Goal: Task Accomplishment & Management: Complete application form

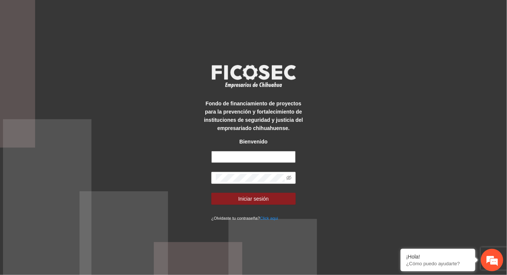
type input "**********"
click at [346, 188] on div "**********" at bounding box center [253, 137] width 507 height 275
click at [279, 200] on button "Iniciar sesión" at bounding box center [253, 199] width 84 height 12
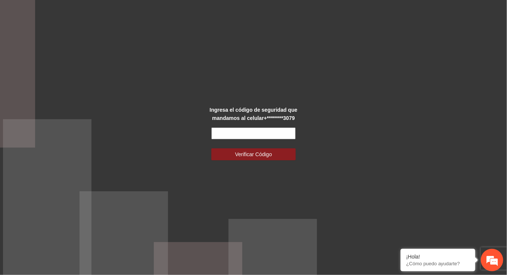
click at [253, 135] on input "text" at bounding box center [253, 133] width 84 height 12
type input "******"
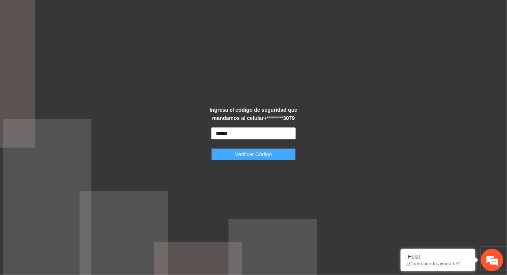
click at [257, 156] on span "Verificar Código" at bounding box center [253, 154] width 37 height 8
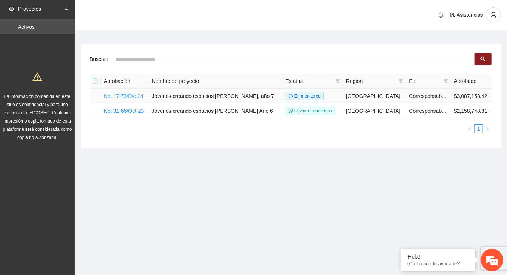
click at [138, 95] on link "No. 17-73/Dic-24" at bounding box center [124, 96] width 40 height 6
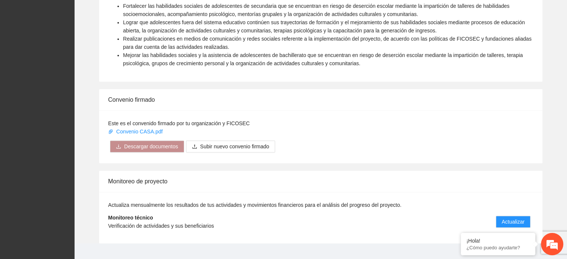
scroll to position [509, 0]
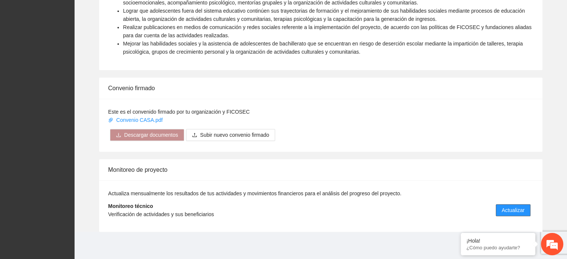
click at [506, 207] on span "Actualizar" at bounding box center [513, 210] width 23 height 8
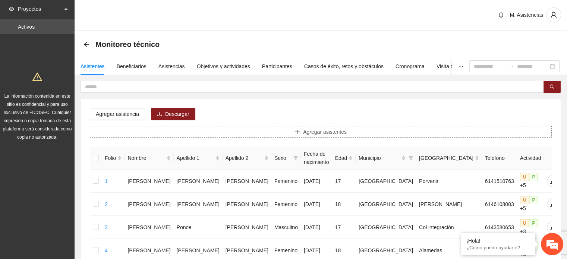
click at [338, 131] on span "Agregar asistentes" at bounding box center [325, 132] width 44 height 8
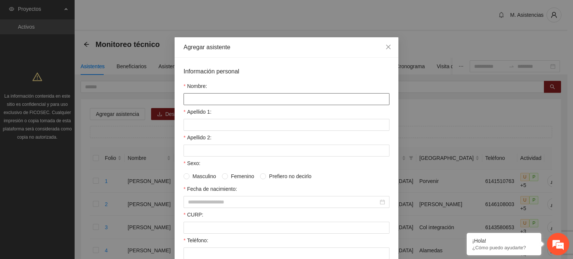
click at [279, 103] on input "Nombre:" at bounding box center [287, 99] width 206 height 12
type input "*"
type input "**********"
click at [269, 125] on input "Apellido 1:" at bounding box center [287, 125] width 206 height 12
type input "*"
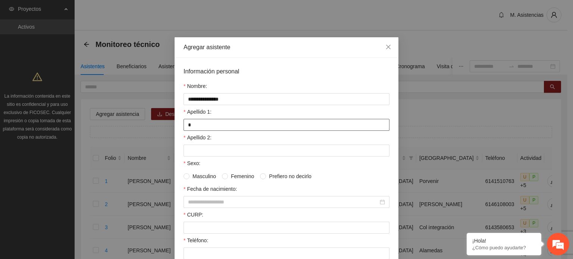
type input "*********"
click at [226, 151] on input "Apellido 2:" at bounding box center [287, 151] width 206 height 12
type input "******"
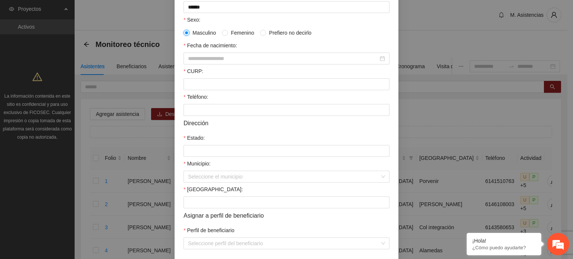
scroll to position [149, 0]
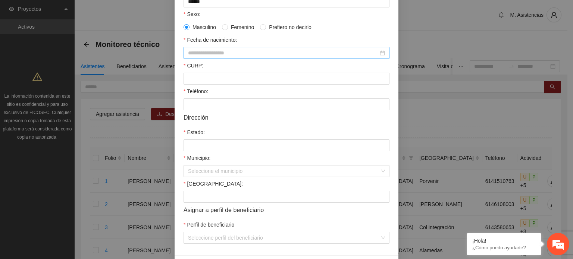
click at [210, 53] on input "Fecha de nacimiento:" at bounding box center [283, 53] width 190 height 8
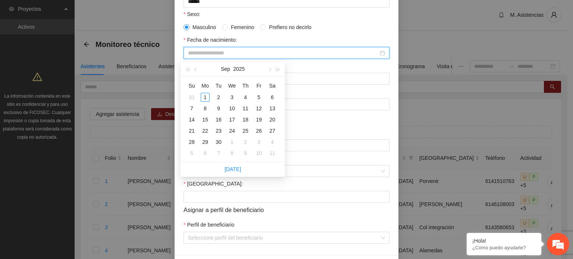
click at [186, 28] on span at bounding box center [187, 27] width 6 height 6
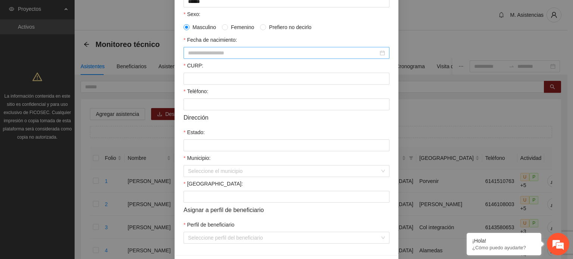
click at [196, 52] on input "Fecha de nacimiento:" at bounding box center [283, 53] width 190 height 8
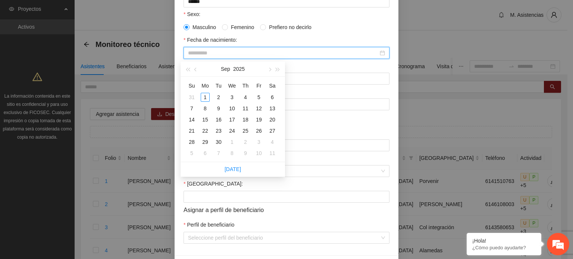
type input "**********"
click at [199, 53] on input "Fecha de nacimiento:" at bounding box center [283, 53] width 190 height 8
click at [245, 51] on input "**********" at bounding box center [283, 53] width 190 height 8
click at [233, 119] on div "17" at bounding box center [232, 119] width 9 height 9
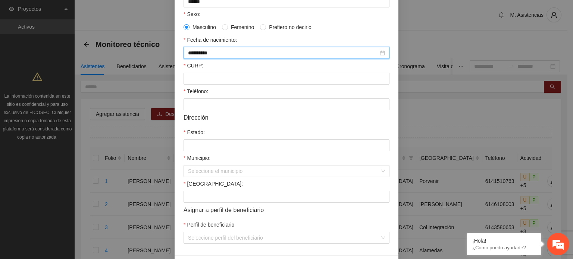
type input "**********"
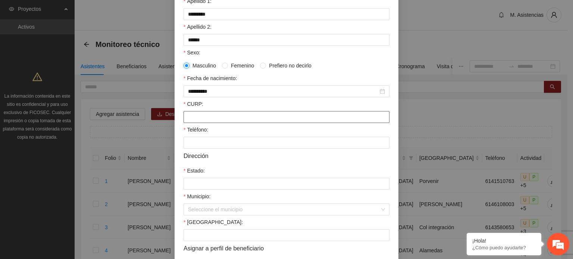
scroll to position [112, 0]
click at [199, 118] on input "CURP:" at bounding box center [287, 116] width 206 height 12
click at [205, 117] on input "CURP:" at bounding box center [287, 116] width 206 height 12
paste input "**********"
type input "**********"
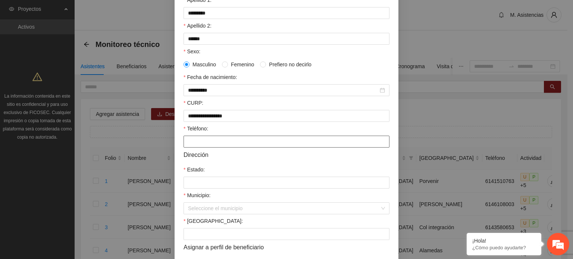
click at [231, 144] on input "Teléfono:" at bounding box center [287, 142] width 206 height 12
click at [200, 142] on input "Teléfono:" at bounding box center [287, 142] width 206 height 12
paste input "**********"
type input "**********"
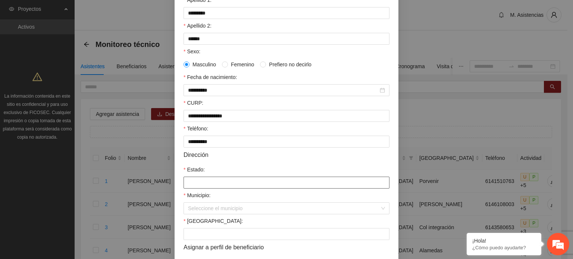
click at [228, 185] on input "Estado:" at bounding box center [287, 183] width 206 height 12
type input "*********"
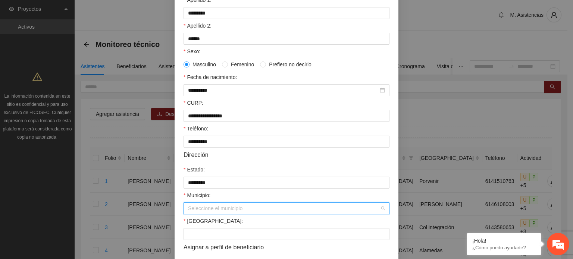
click at [243, 210] on input "Municipio:" at bounding box center [284, 208] width 192 height 11
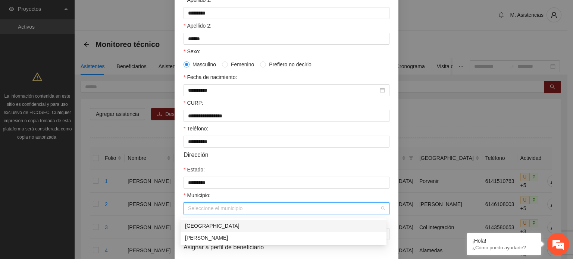
click at [209, 223] on div "[GEOGRAPHIC_DATA]" at bounding box center [283, 226] width 197 height 8
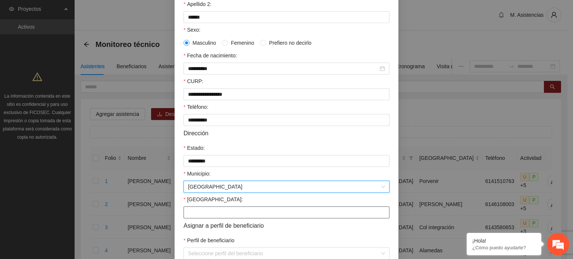
scroll to position [149, 0]
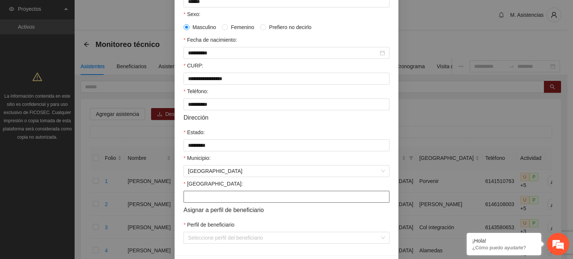
click at [235, 203] on input "[GEOGRAPHIC_DATA]:" at bounding box center [287, 197] width 206 height 12
type input "**********"
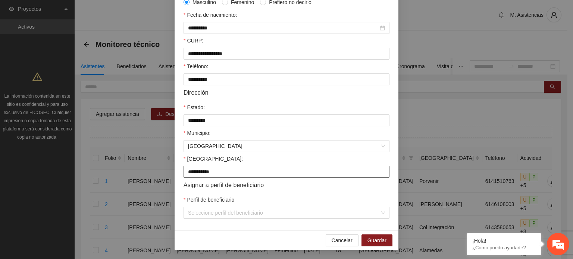
scroll to position [178, 0]
click at [226, 215] on input "Perfil de beneficiario" at bounding box center [284, 212] width 192 height 11
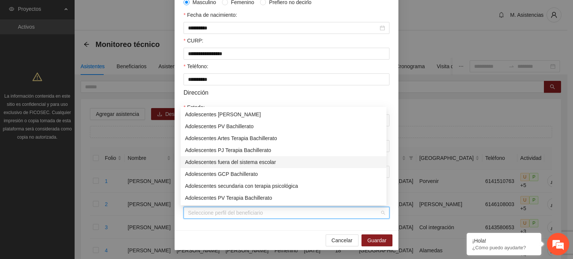
click at [264, 162] on div "Adolescentes fuera del sistema escolar" at bounding box center [283, 162] width 197 height 8
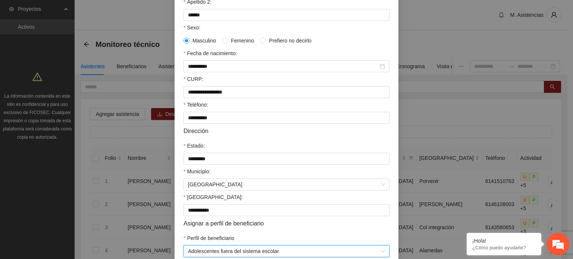
scroll to position [66, 0]
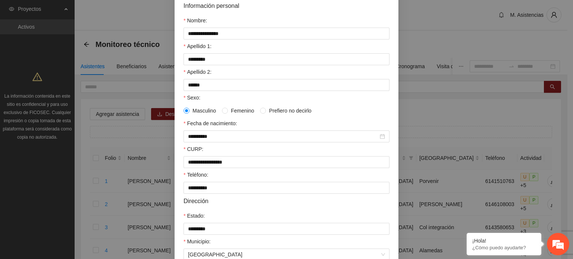
click at [195, 111] on span "Masculino" at bounding box center [204, 111] width 29 height 8
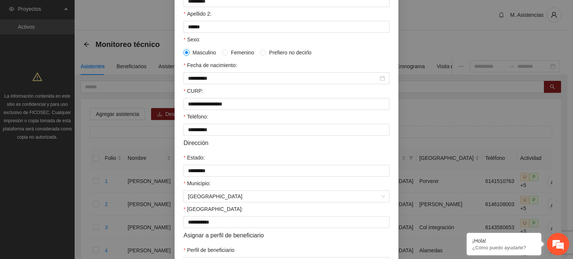
scroll to position [178, 0]
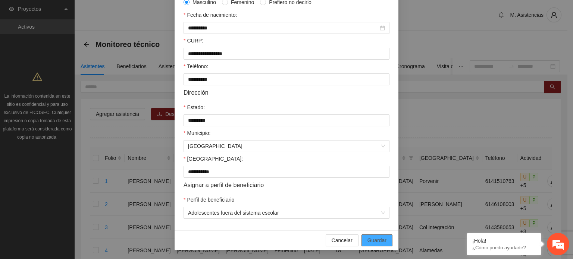
click at [379, 241] on span "Guardar" at bounding box center [377, 241] width 19 height 8
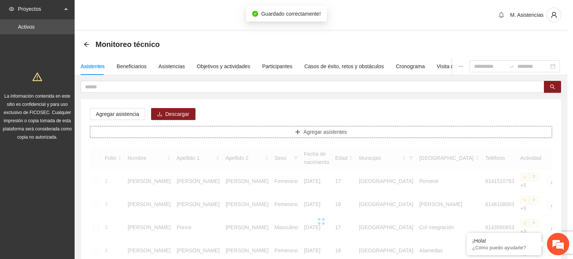
scroll to position [0, 0]
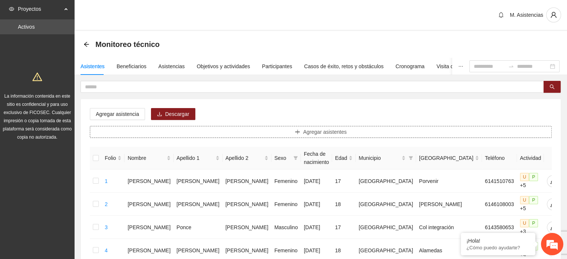
click at [329, 129] on span "Agregar asistentes" at bounding box center [325, 132] width 44 height 8
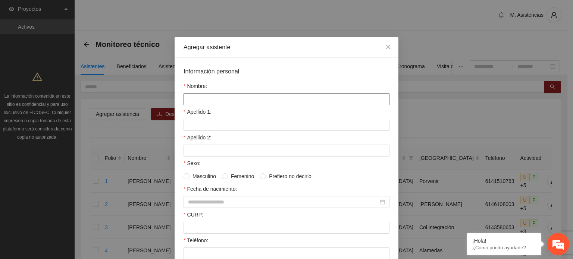
click at [224, 100] on input "Nombre:" at bounding box center [287, 99] width 206 height 12
type input "**********"
click at [244, 125] on input "Apellido 1:" at bounding box center [287, 125] width 206 height 12
type input "*********"
click at [226, 179] on div "Sexo: Masculino Femenino Prefiero no decirlo" at bounding box center [287, 170] width 206 height 23
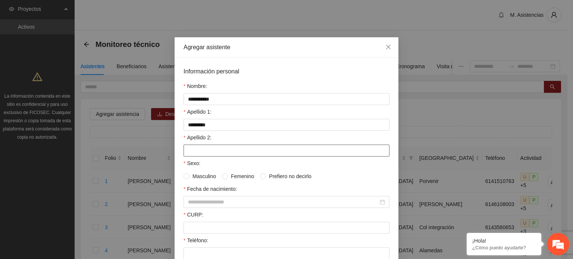
click at [215, 153] on input "Apellido 2:" at bounding box center [287, 151] width 206 height 12
type input "*****"
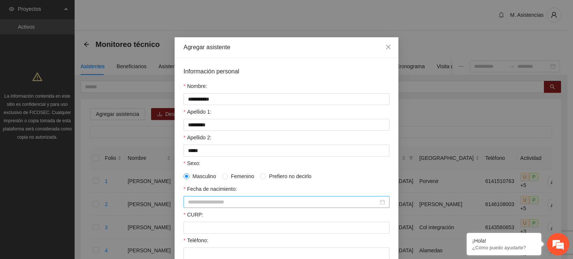
click at [209, 204] on input "Fecha de nacimiento:" at bounding box center [283, 202] width 190 height 8
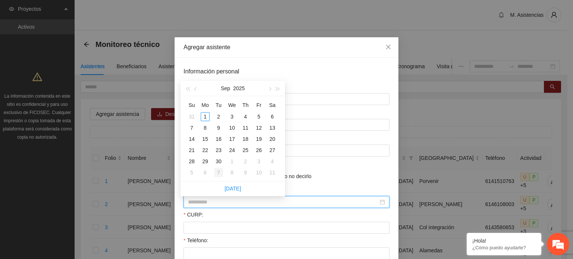
type input "**********"
click at [233, 204] on input "Fecha de nacimiento:" at bounding box center [283, 202] width 190 height 8
click at [193, 140] on div "9" at bounding box center [191, 139] width 9 height 9
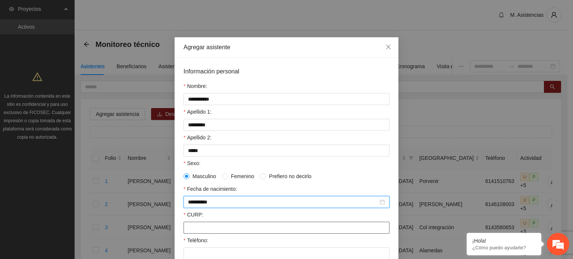
type input "**********"
click at [206, 227] on input "CURP:" at bounding box center [287, 228] width 206 height 12
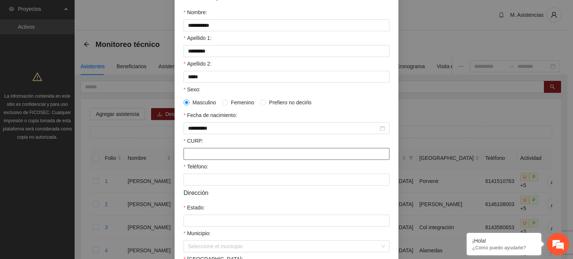
scroll to position [75, 0]
paste input "**********"
type input "**********"
click at [223, 180] on input "Teléfono:" at bounding box center [287, 179] width 206 height 12
paste input "**********"
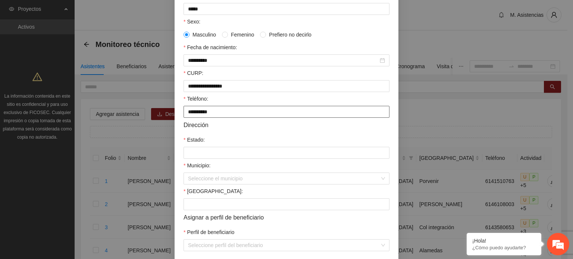
scroll to position [149, 0]
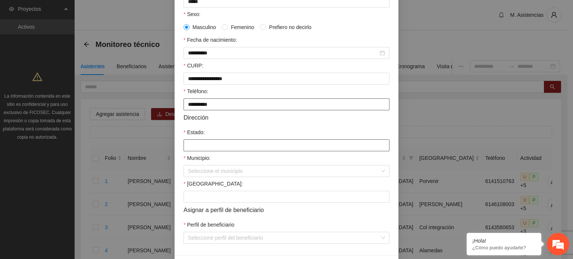
type input "**********"
click at [222, 149] on input "Estado:" at bounding box center [287, 146] width 206 height 12
type input "*********"
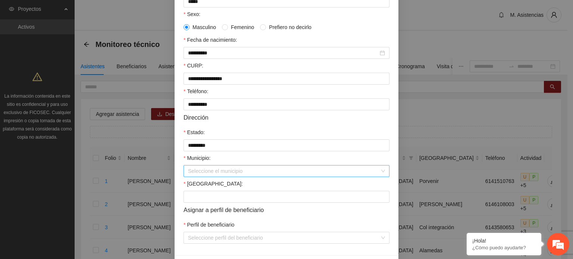
click at [219, 175] on input "Municipio:" at bounding box center [284, 171] width 192 height 11
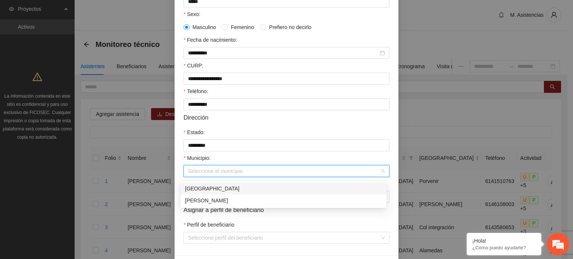
click at [208, 185] on div "[GEOGRAPHIC_DATA]" at bounding box center [283, 189] width 197 height 8
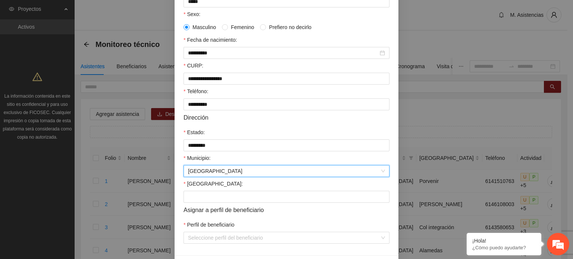
scroll to position [178, 0]
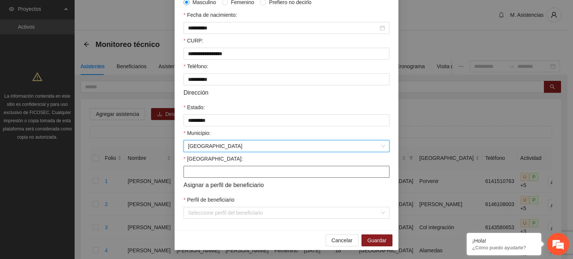
click at [215, 172] on input "[GEOGRAPHIC_DATA]:" at bounding box center [287, 172] width 206 height 12
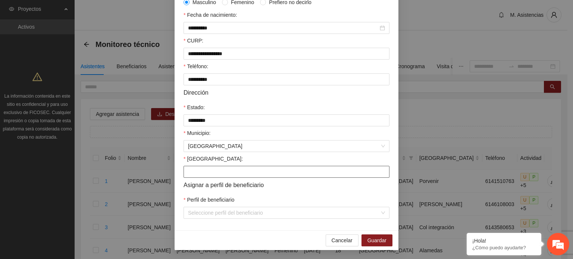
type input "**********"
click at [239, 215] on input "Perfil de beneficiario" at bounding box center [284, 212] width 192 height 11
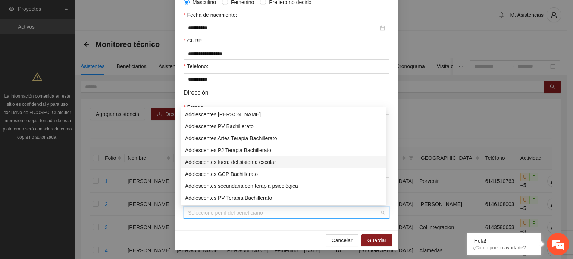
click at [254, 161] on div "Adolescentes fuera del sistema escolar" at bounding box center [283, 162] width 197 height 8
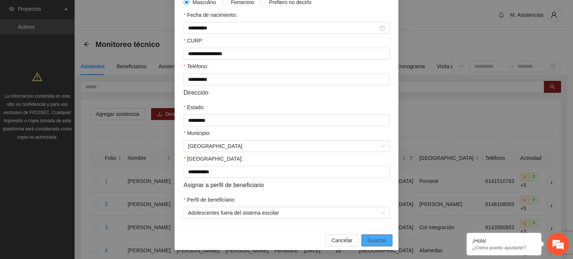
click at [373, 241] on span "Guardar" at bounding box center [377, 241] width 19 height 8
click at [376, 241] on span "Guardar" at bounding box center [377, 241] width 19 height 8
click at [347, 241] on span "Cancelar" at bounding box center [342, 241] width 21 height 8
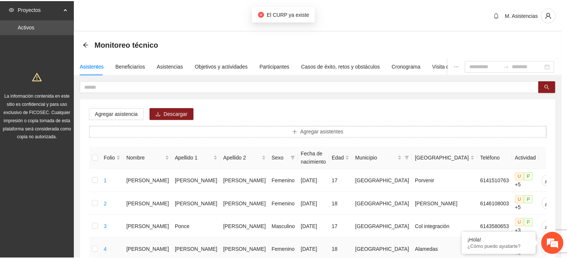
scroll to position [0, 0]
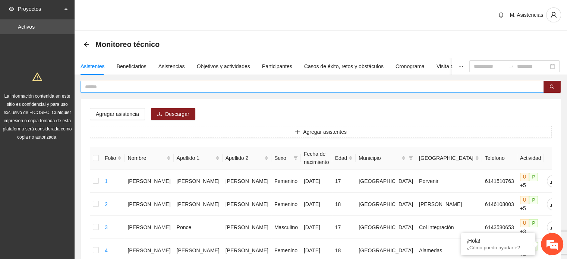
click at [148, 83] on input "text" at bounding box center [309, 87] width 449 height 8
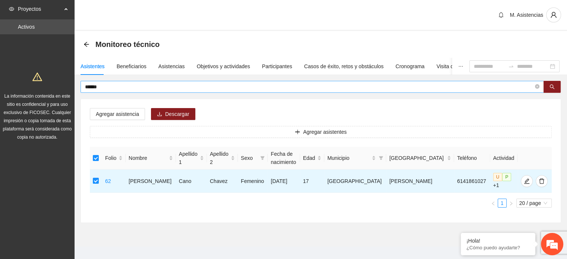
click at [114, 84] on input "******" at bounding box center [309, 87] width 449 height 8
type input "*"
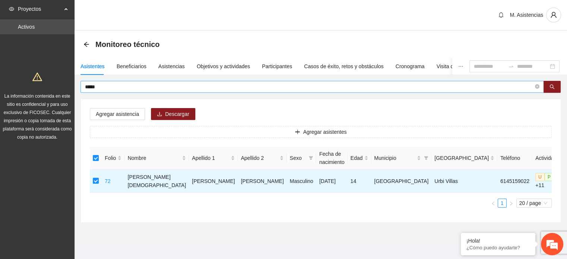
click at [123, 88] on input "*****" at bounding box center [309, 87] width 449 height 8
type input "*"
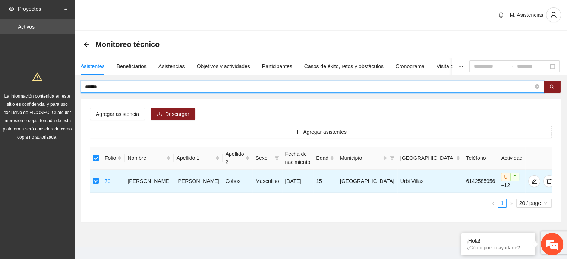
click at [164, 86] on input "******" at bounding box center [309, 87] width 449 height 8
type input "*"
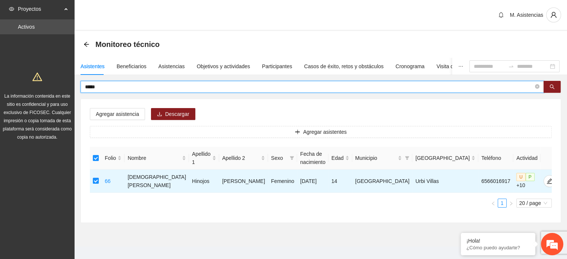
click at [126, 86] on input "*****" at bounding box center [309, 87] width 449 height 8
type input "*"
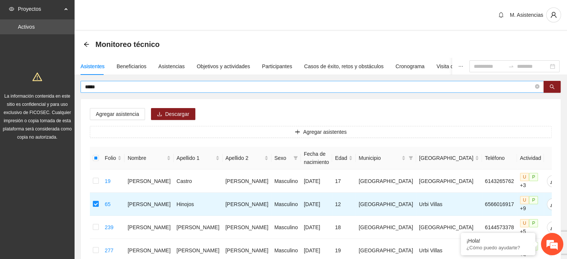
click at [122, 86] on input "*****" at bounding box center [309, 87] width 449 height 8
type input "*"
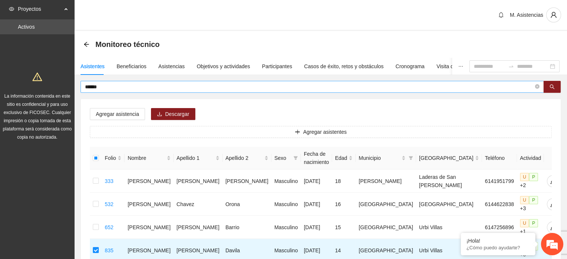
click at [134, 83] on input "******" at bounding box center [309, 87] width 449 height 8
type input "*"
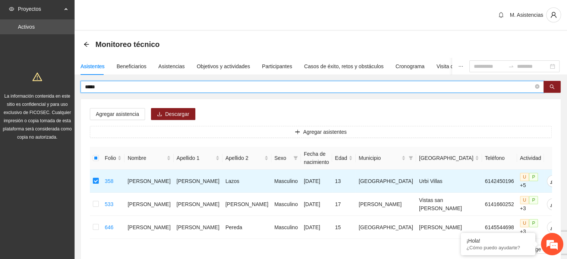
click at [114, 85] on input "*****" at bounding box center [309, 87] width 449 height 8
type input "*"
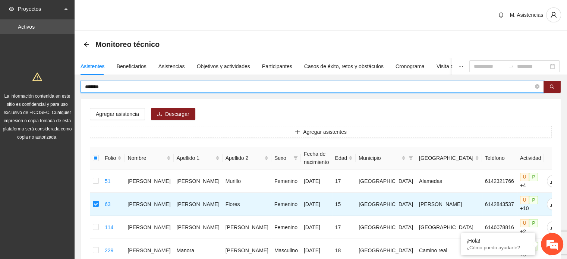
click at [130, 88] on input "*******" at bounding box center [309, 87] width 449 height 8
type input "*"
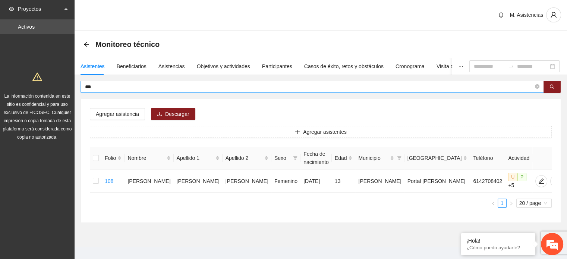
click at [116, 86] on input "***" at bounding box center [309, 87] width 449 height 8
type input "*"
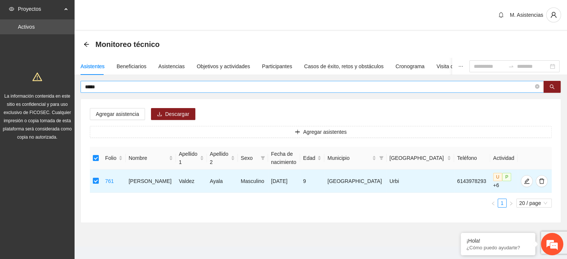
click at [115, 92] on span "*****" at bounding box center [313, 87] width 464 height 12
type input "*"
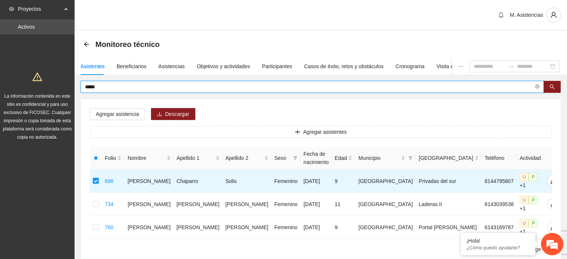
click at [124, 88] on input "*****" at bounding box center [309, 87] width 449 height 8
type input "*"
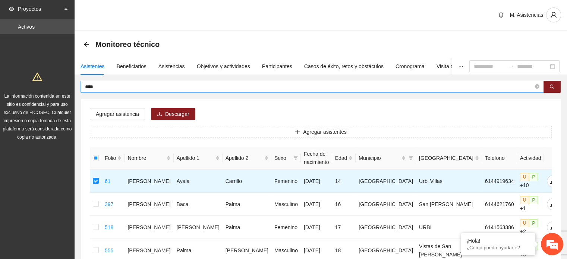
click at [118, 84] on input "****" at bounding box center [309, 87] width 449 height 8
type input "*"
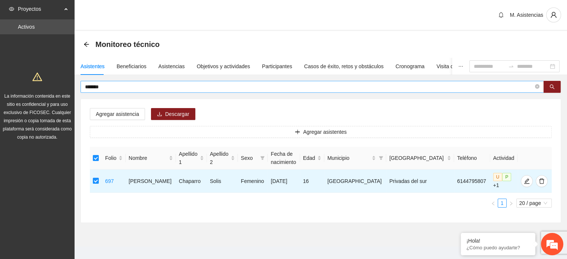
click at [128, 86] on input "*******" at bounding box center [309, 87] width 449 height 8
type input "*"
type input "********"
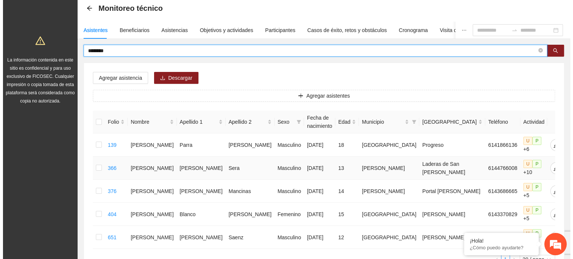
scroll to position [37, 0]
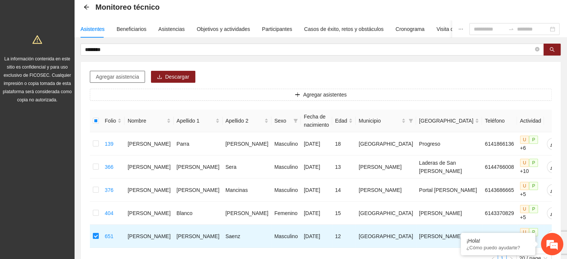
click at [131, 75] on span "Agregar asistencia" at bounding box center [117, 77] width 43 height 8
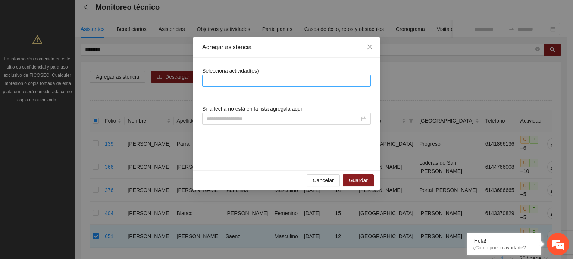
click at [314, 84] on div at bounding box center [286, 80] width 165 height 9
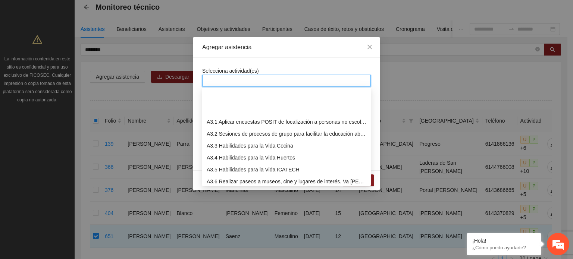
scroll to position [261, 0]
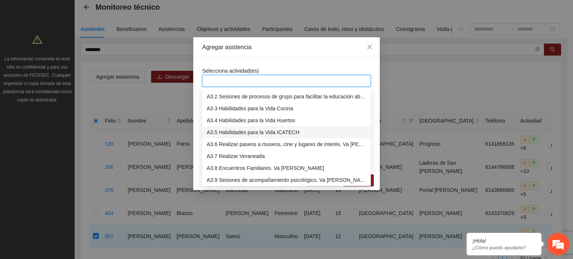
click at [246, 133] on div "A3.5 Habilidades para la Vida ICATECH" at bounding box center [287, 132] width 160 height 8
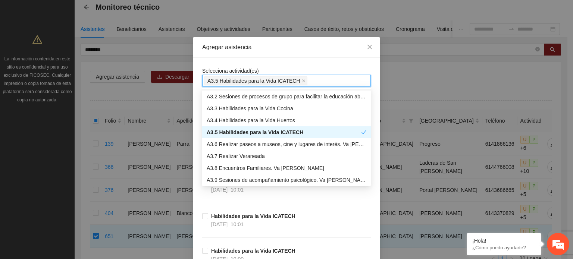
click at [319, 79] on div "A3.5 Habilidades para la Vida ICATECH" at bounding box center [286, 81] width 165 height 10
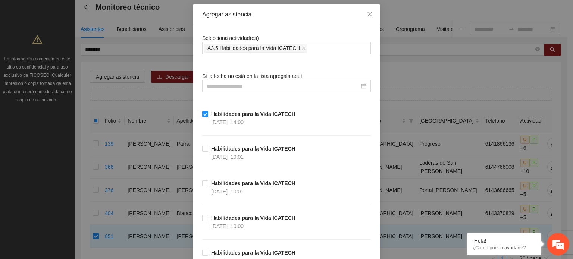
scroll to position [0, 0]
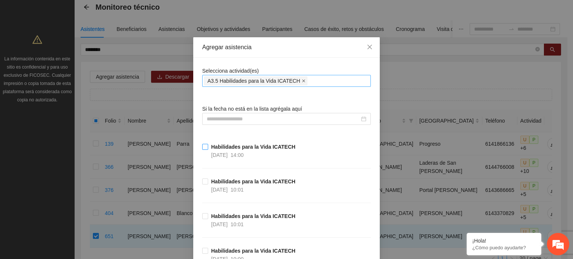
click at [302, 80] on icon "close" at bounding box center [304, 81] width 4 height 4
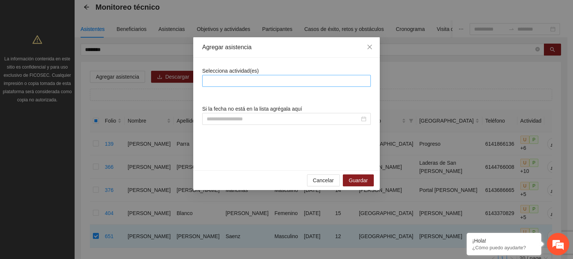
click at [294, 80] on div at bounding box center [286, 80] width 165 height 9
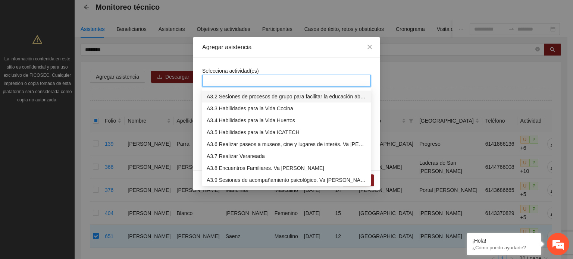
click at [236, 96] on div "A3.2 Sesiones de procesos de grupo para facilitar la educación abierta" at bounding box center [287, 97] width 160 height 8
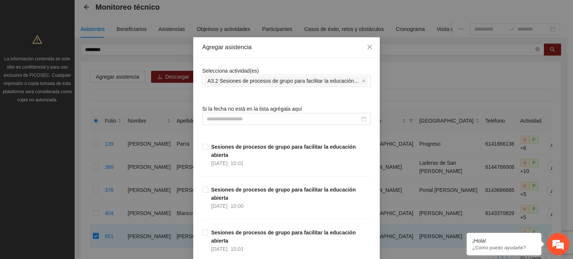
click at [366, 81] on div "A3.2 Sesiones de procesos de grupo para facilitar la educación abierta" at bounding box center [286, 81] width 165 height 10
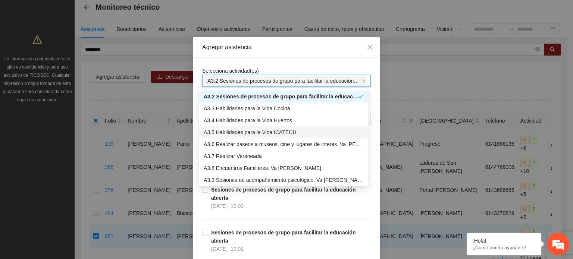
click at [258, 132] on div "A3.5 Habilidades para la Vida ICATECH" at bounding box center [284, 132] width 160 height 8
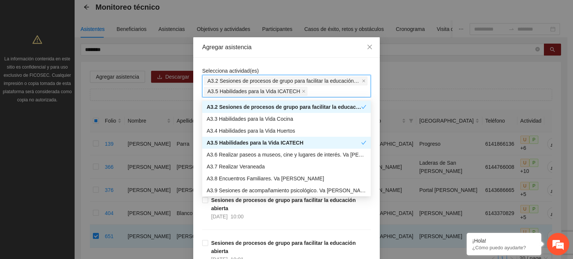
click at [320, 100] on div "A3.1 Aplicar encuestas POSIT de focalización a personas no escolarizadas. Va [P…" at bounding box center [286, 95] width 169 height 12
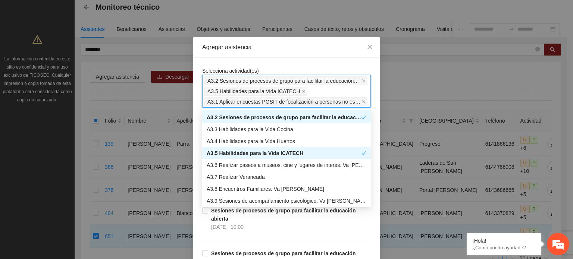
drag, startPoint x: 361, startPoint y: 99, endPoint x: 328, endPoint y: 96, distance: 33.3
click at [362, 98] on span at bounding box center [364, 102] width 4 height 8
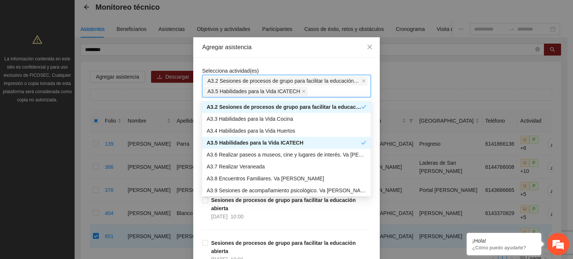
click at [390, 98] on div "Agregar asistencia Selecciona actividad(es) A3.2 Sesiones de procesos de grupo …" at bounding box center [286, 129] width 573 height 259
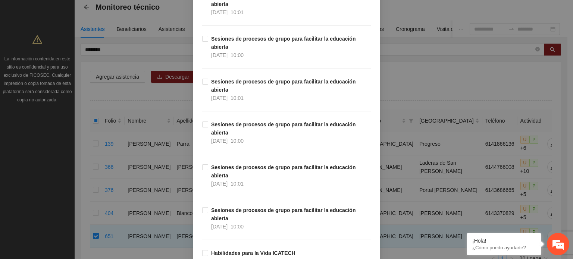
scroll to position [895, 0]
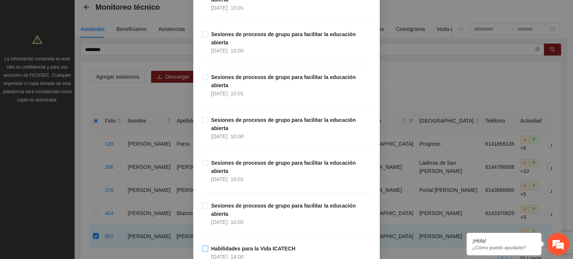
click at [208, 245] on span "Habilidades para la Vida ICATECH [DATE] 14:00" at bounding box center [253, 253] width 90 height 16
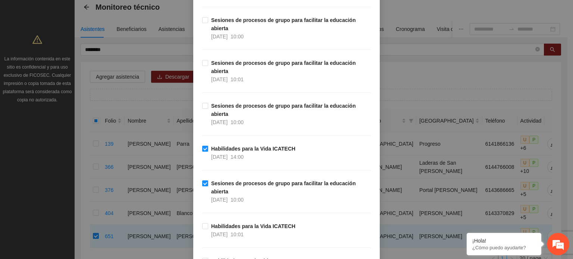
scroll to position [1007, 0]
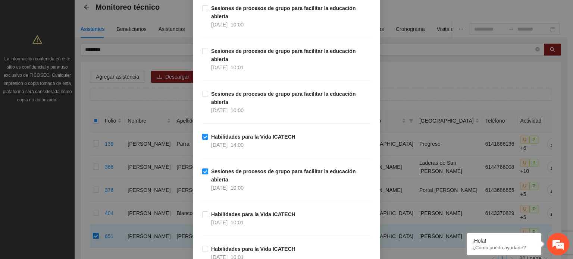
drag, startPoint x: 207, startPoint y: 154, endPoint x: 209, endPoint y: 163, distance: 9.5
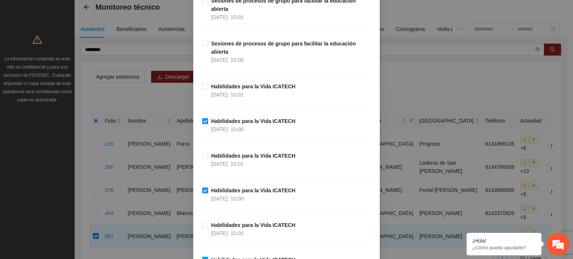
scroll to position [1604, 0]
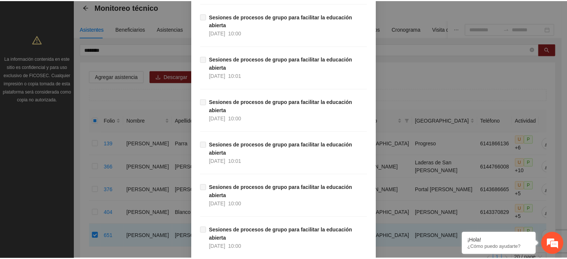
scroll to position [5385, 0]
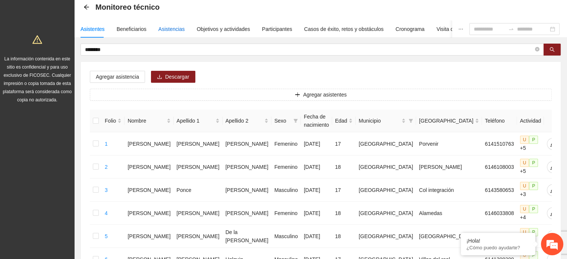
click at [165, 28] on div "Asistencias" at bounding box center [172, 29] width 26 height 8
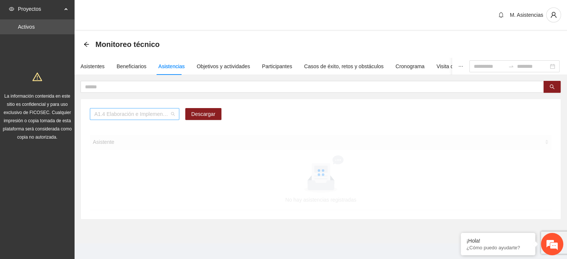
click at [173, 112] on span "A1.4 Elaboración e Implementación de Proyectos Juveniles" at bounding box center [134, 114] width 81 height 11
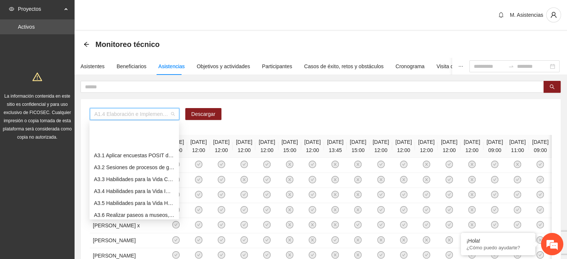
scroll to position [261, 0]
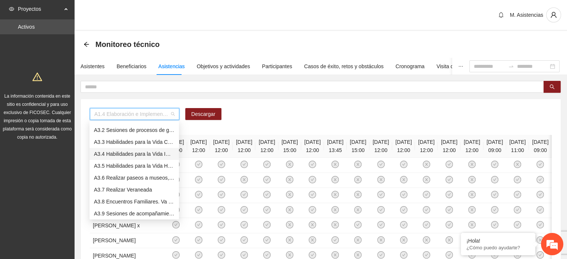
click at [163, 153] on div "A3.4 Habilidades para la Vida ICATECH" at bounding box center [134, 154] width 81 height 8
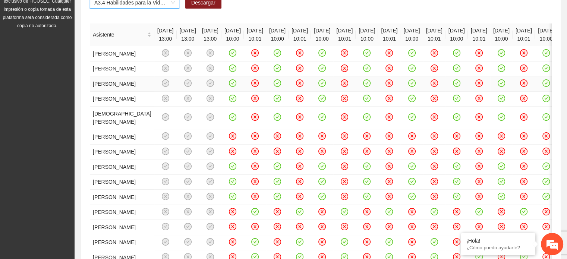
scroll to position [112, 0]
click at [236, 101] on icon "check-circle" at bounding box center [233, 98] width 6 height 6
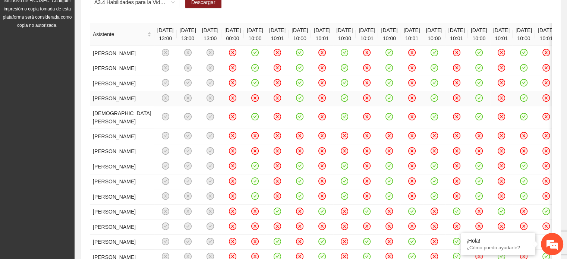
click at [303, 101] on icon "check-circle" at bounding box center [300, 98] width 6 height 6
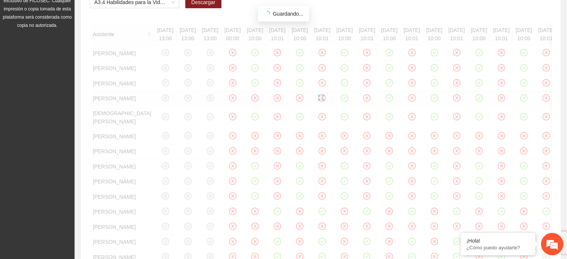
click at [407, 182] on div "Asistente [DATE] 13:00 [DATE] 13:00 [DATE] 13:00 [DATE] 00:00 [DATE] 10:00 [DAT…" at bounding box center [321, 204] width 462 height 363
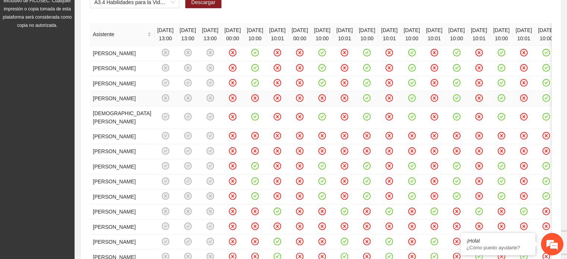
click at [370, 101] on icon "check-circle" at bounding box center [367, 98] width 6 height 6
click at [415, 101] on icon "check-circle" at bounding box center [412, 98] width 6 height 6
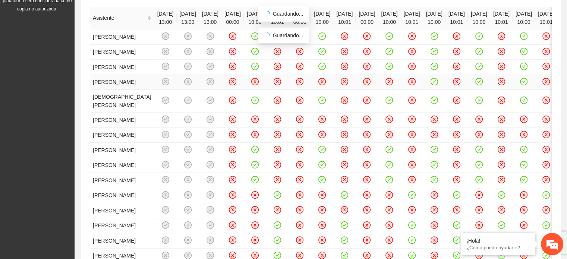
scroll to position [187, 0]
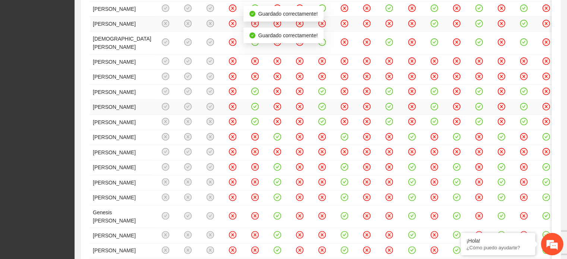
click at [378, 115] on td at bounding box center [367, 107] width 22 height 15
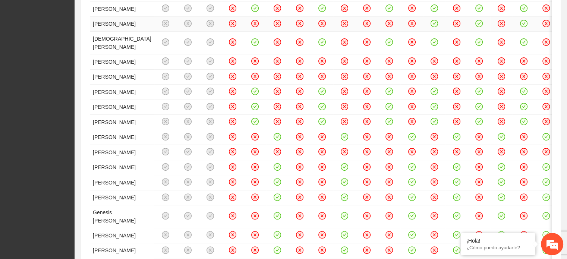
click at [438, 26] on icon "check-circle" at bounding box center [434, 23] width 6 height 6
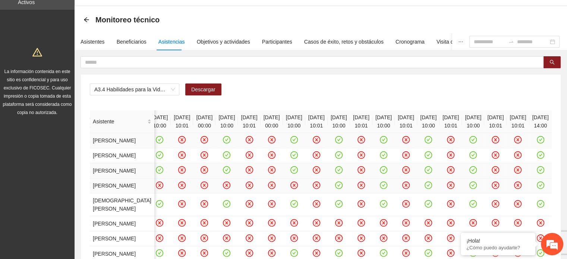
scroll to position [112, 0]
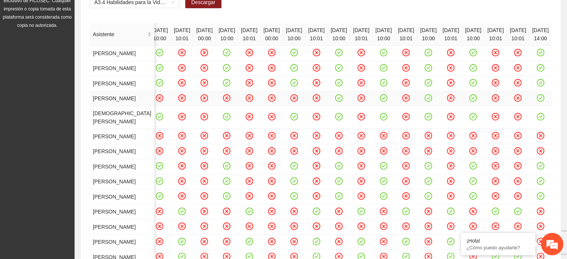
click at [336, 101] on icon "check-circle" at bounding box center [339, 98] width 6 height 6
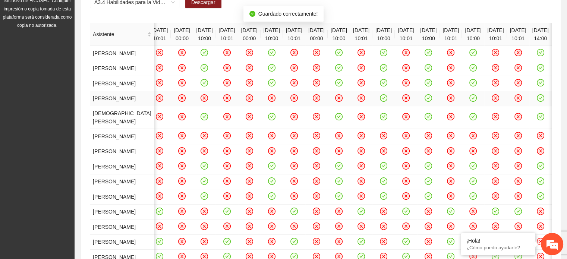
click at [381, 101] on icon "check-circle" at bounding box center [384, 98] width 6 height 6
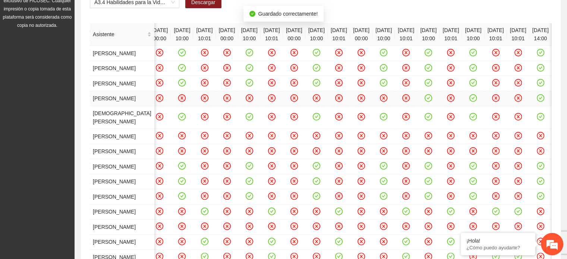
click at [431, 99] on icon "check-circle" at bounding box center [428, 98] width 3 height 3
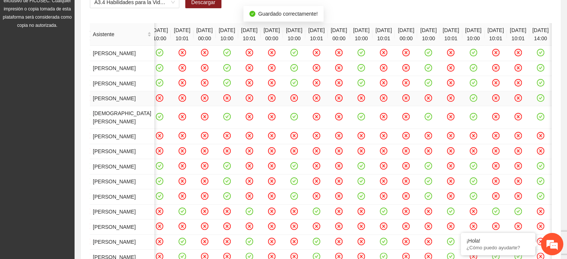
click at [453, 100] on icon "close-circle" at bounding box center [451, 98] width 3 height 3
click at [454, 101] on icon "check-circle" at bounding box center [451, 98] width 6 height 6
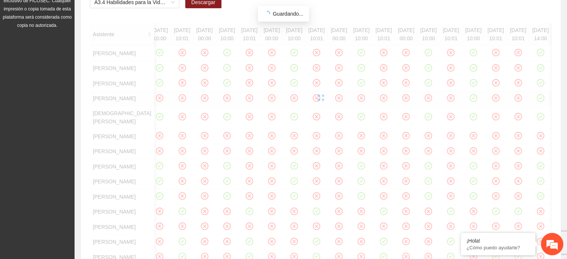
click at [506, 183] on div "Asistente [DATE] 13:00 [DATE] 13:00 [DATE] 13:00 [DATE] 00:00 [DATE] 10:00 [DAT…" at bounding box center [321, 204] width 462 height 363
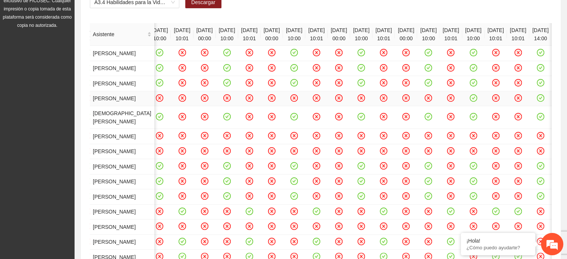
click at [475, 99] on icon "check-circle" at bounding box center [473, 98] width 3 height 3
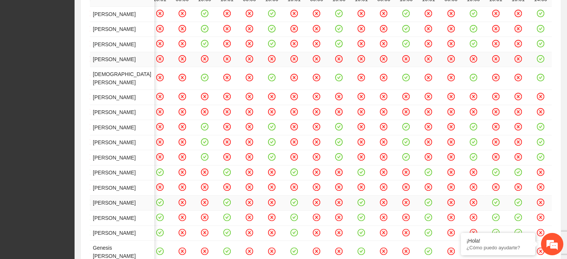
scroll to position [115, 0]
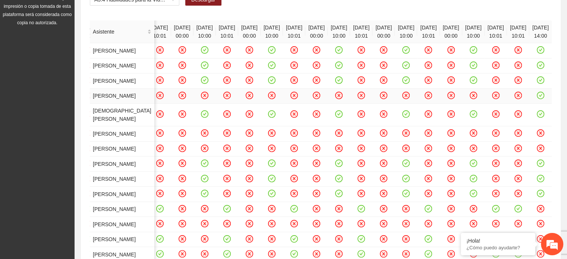
click at [506, 98] on icon "check-circle" at bounding box center [541, 95] width 6 height 6
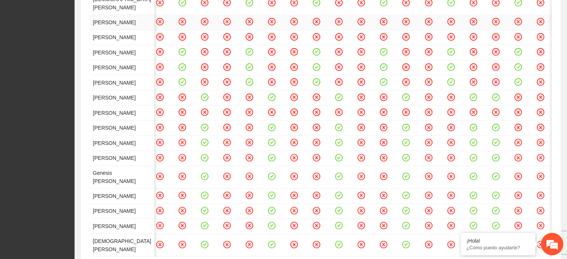
scroll to position [226, 0]
click at [247, 25] on icon "close-circle" at bounding box center [250, 21] width 6 height 6
click at [314, 25] on icon "close-circle" at bounding box center [317, 21] width 6 height 6
click at [383, 23] on icon "close-circle" at bounding box center [384, 21] width 3 height 3
click at [448, 25] on icon "close-circle" at bounding box center [451, 21] width 6 height 6
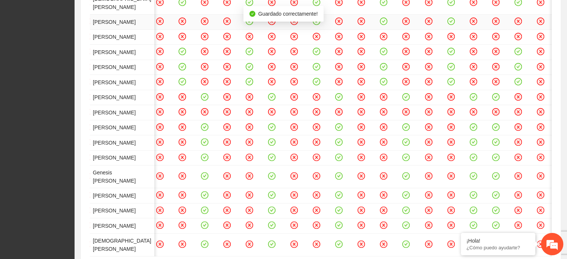
click at [506, 25] on icon "close-circle" at bounding box center [519, 21] width 6 height 6
click at [247, 40] on icon "close-circle" at bounding box center [250, 36] width 6 height 6
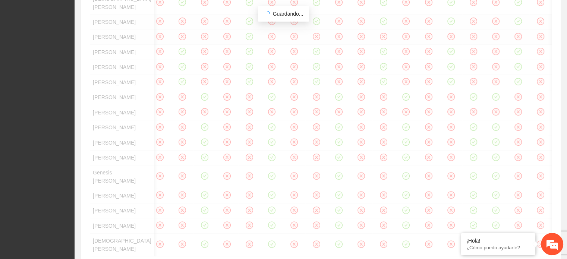
click at [236, 164] on div "Asistente [DATE] 13:00 [DATE] 13:00 [DATE] 13:00 [DATE] 00:00 [DATE] 10:00 [DAT…" at bounding box center [321, 90] width 462 height 363
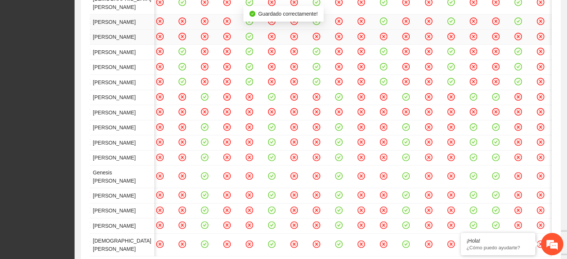
click at [314, 40] on icon "close-circle" at bounding box center [317, 36] width 6 height 6
click at [383, 38] on icon "close-circle" at bounding box center [384, 36] width 3 height 3
click at [450, 38] on icon "close-circle" at bounding box center [451, 36] width 3 height 3
click at [506, 38] on icon "close-circle" at bounding box center [518, 36] width 3 height 3
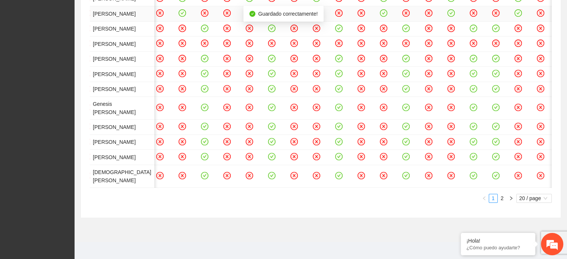
scroll to position [301, 0]
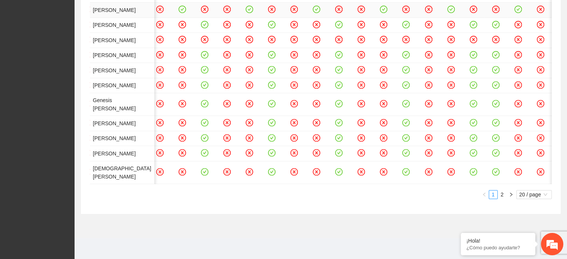
click at [247, 13] on icon "check-circle" at bounding box center [250, 9] width 6 height 6
click at [314, 13] on icon "check-circle" at bounding box center [317, 9] width 6 height 6
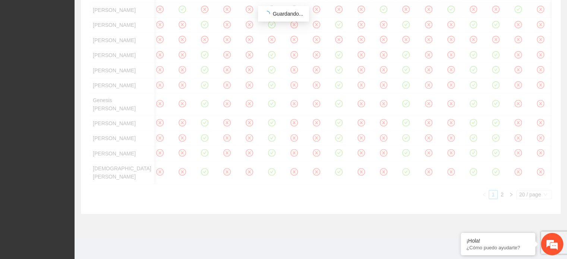
scroll to position [373, 0]
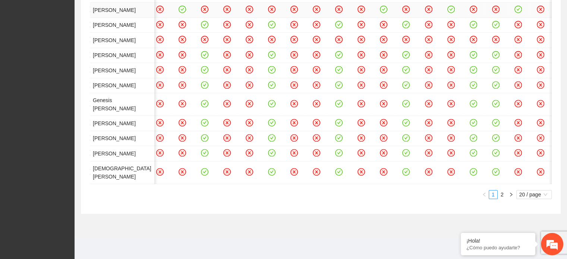
click at [381, 13] on icon "check-circle" at bounding box center [384, 9] width 6 height 6
click at [448, 13] on icon "check-circle" at bounding box center [451, 9] width 6 height 6
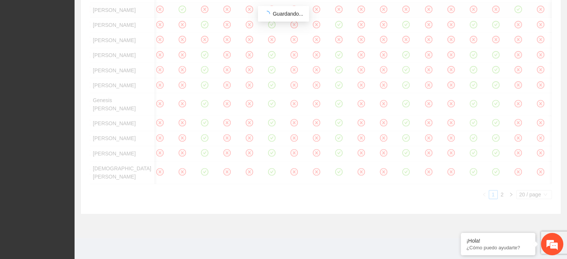
click at [506, 109] on div "Asistente [DATE] 13:00 [DATE] 13:00 [DATE] 13:00 [DATE] 00:00 [DATE] 10:00 [DAT…" at bounding box center [321, 17] width 462 height 363
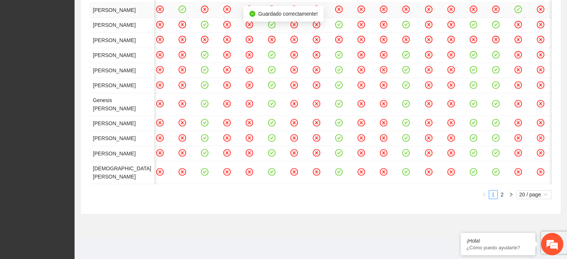
click at [506, 13] on icon "check-circle" at bounding box center [519, 9] width 6 height 6
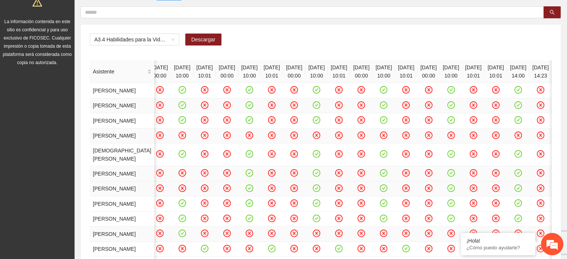
scroll to position [0, 0]
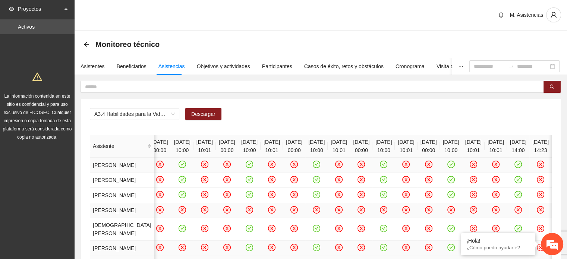
click at [247, 168] on icon "check-circle" at bounding box center [250, 165] width 6 height 6
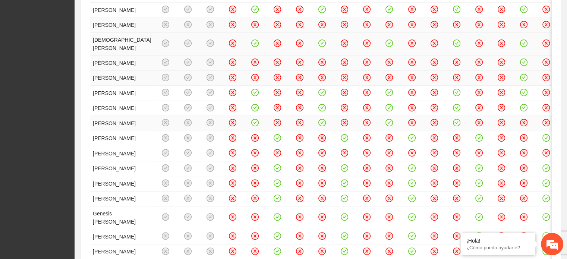
scroll to position [187, 0]
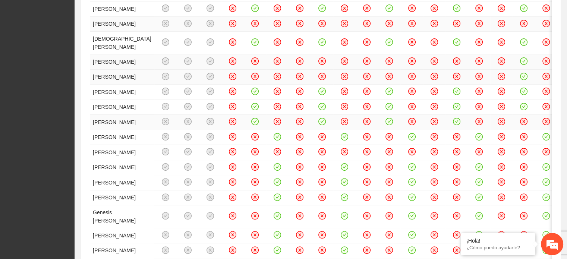
click at [259, 65] on icon "close-circle" at bounding box center [255, 61] width 6 height 6
click at [259, 79] on icon "close-circle" at bounding box center [255, 76] width 6 height 6
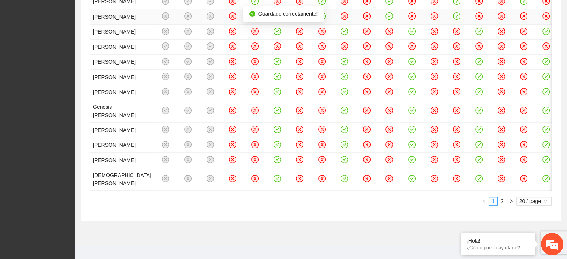
scroll to position [298, 0]
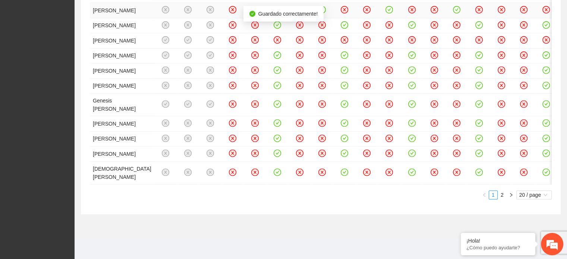
click at [259, 13] on icon "check-circle" at bounding box center [255, 10] width 6 height 6
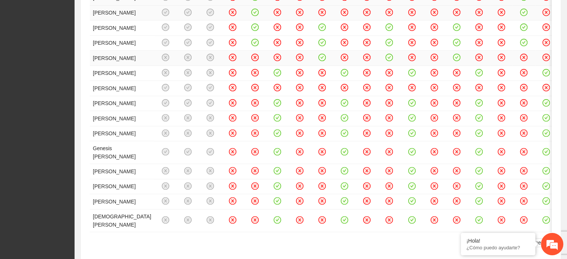
scroll to position [264, 0]
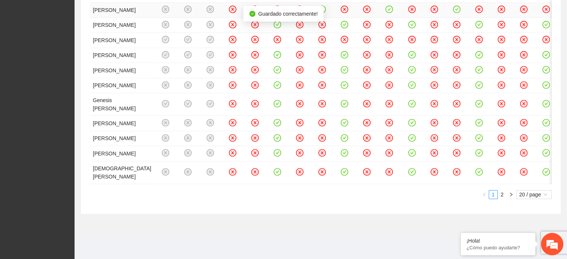
scroll to position [338, 0]
click at [326, 13] on icon "check-circle" at bounding box center [322, 9] width 6 height 6
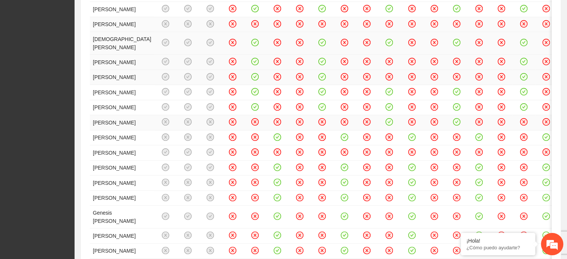
scroll to position [189, 0]
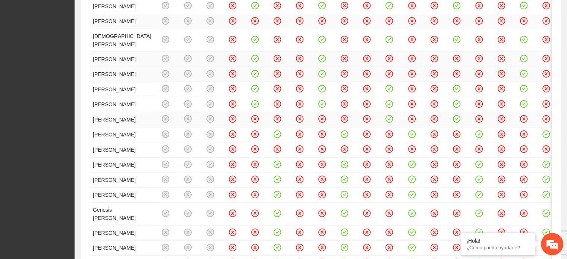
click at [393, 62] on icon "close-circle" at bounding box center [390, 59] width 6 height 6
click at [391, 75] on icon "close-circle" at bounding box center [389, 73] width 3 height 3
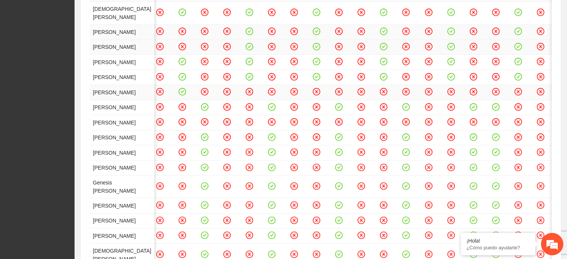
scroll to position [224, 0]
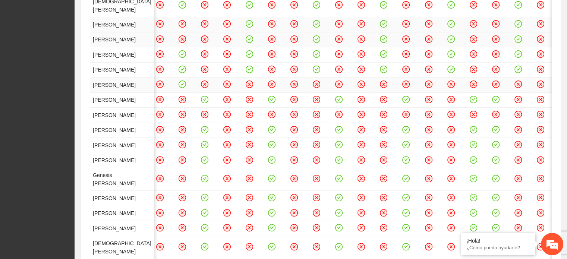
click at [185, 27] on icon "close-circle" at bounding box center [182, 24] width 6 height 6
click at [185, 42] on icon "close-circle" at bounding box center [182, 39] width 6 height 6
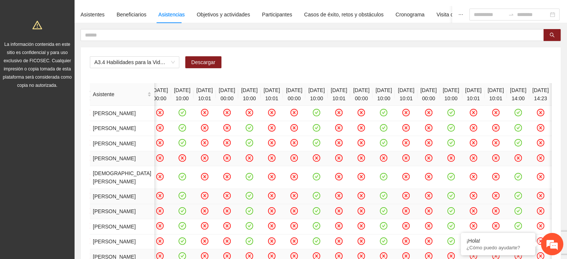
scroll to position [37, 0]
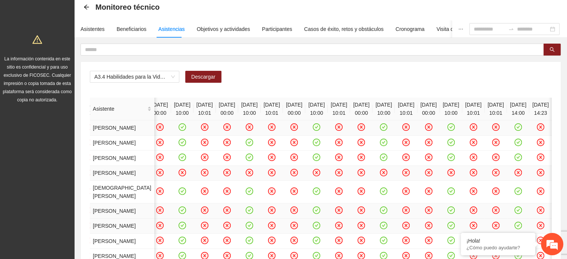
click at [253, 131] on icon "close-circle" at bounding box center [250, 127] width 6 height 6
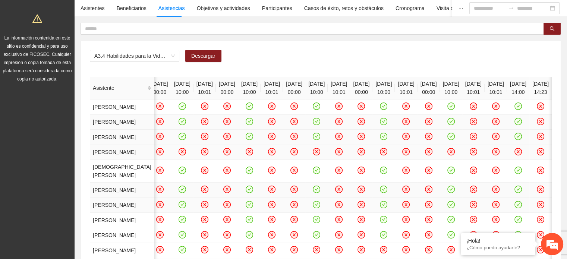
scroll to position [40, 0]
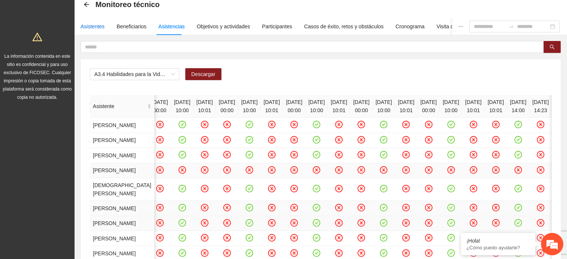
click at [94, 25] on div "Asistentes" at bounding box center [93, 26] width 24 height 8
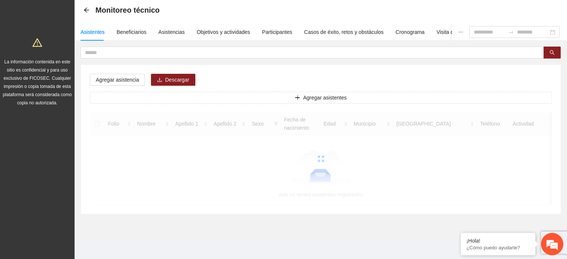
scroll to position [0, 0]
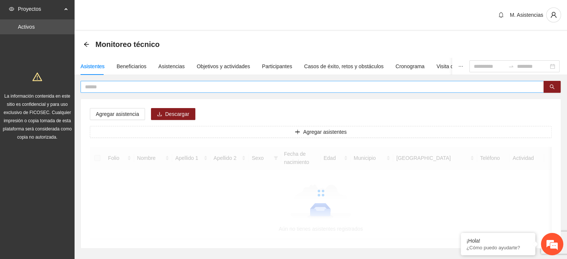
click at [133, 84] on input "text" at bounding box center [309, 87] width 449 height 8
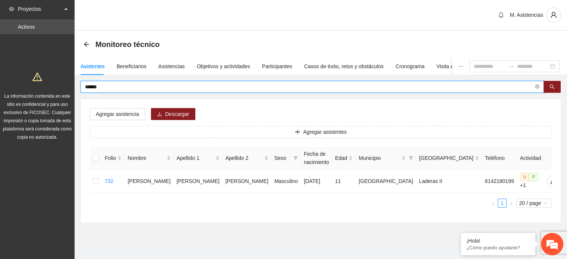
click at [152, 90] on input "******" at bounding box center [309, 87] width 449 height 8
type input "*"
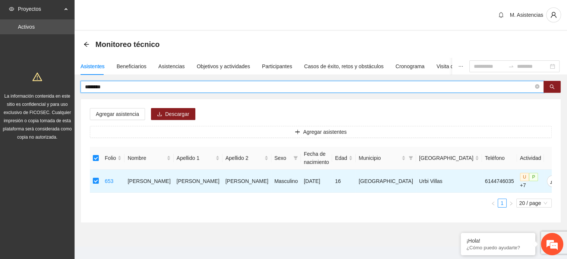
click at [125, 87] on input "********" at bounding box center [309, 87] width 449 height 8
type input "*"
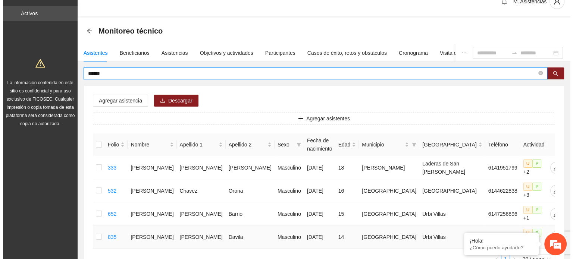
scroll to position [37, 0]
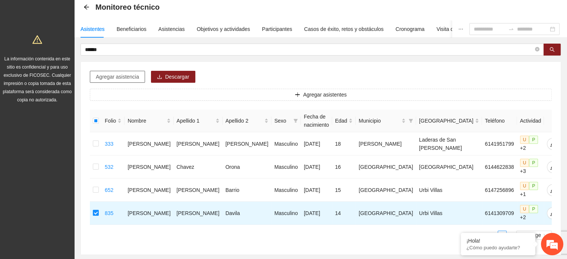
click at [114, 76] on span "Agregar asistencia" at bounding box center [117, 77] width 43 height 8
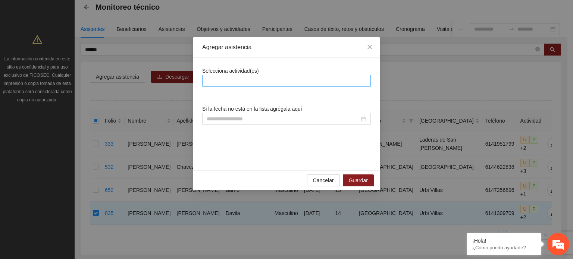
click at [241, 82] on div at bounding box center [286, 80] width 165 height 9
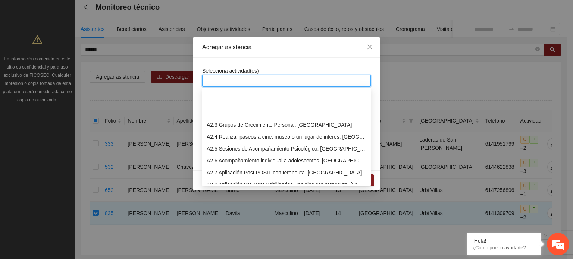
scroll to position [224, 0]
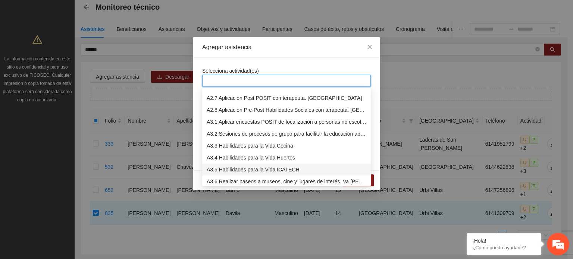
click at [263, 167] on div "A3.5 Habilidades para la Vida ICATECH" at bounding box center [287, 170] width 160 height 8
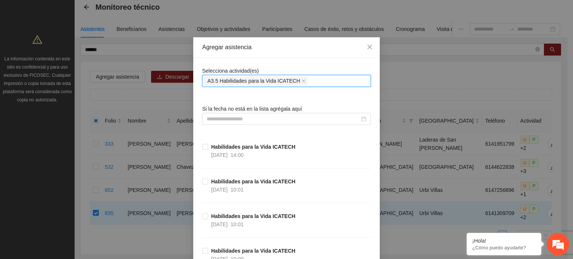
click at [329, 76] on div "A3.5 Habilidades para la Vida ICATECH" at bounding box center [286, 81] width 165 height 10
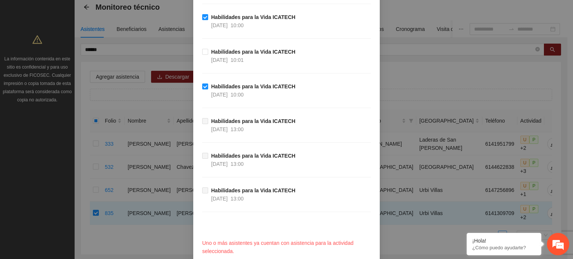
scroll to position [821, 0]
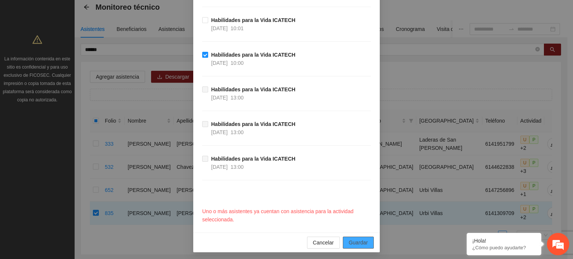
click at [364, 240] on span "Guardar" at bounding box center [358, 243] width 19 height 8
click at [358, 240] on span "Guardar" at bounding box center [358, 243] width 19 height 8
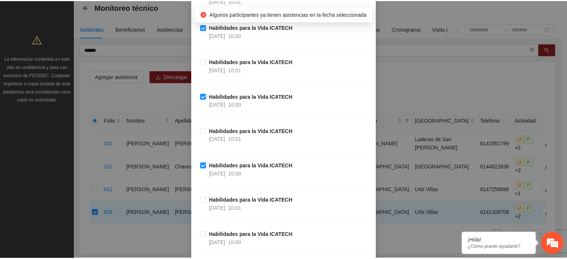
scroll to position [0, 0]
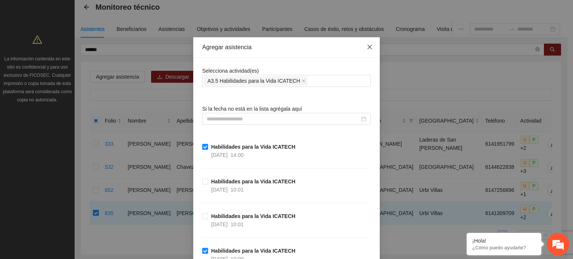
click at [368, 49] on icon "close" at bounding box center [370, 47] width 6 height 6
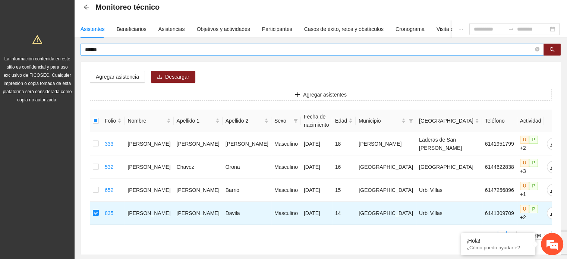
click at [110, 47] on input "******" at bounding box center [309, 50] width 449 height 8
type input "*"
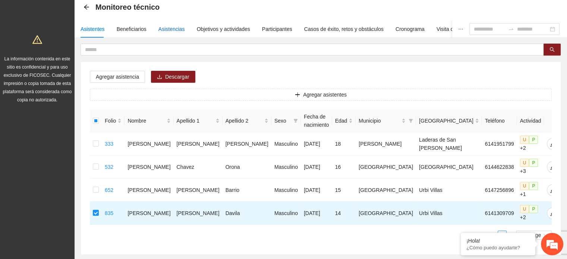
click at [174, 29] on div "Asistencias" at bounding box center [172, 29] width 26 height 8
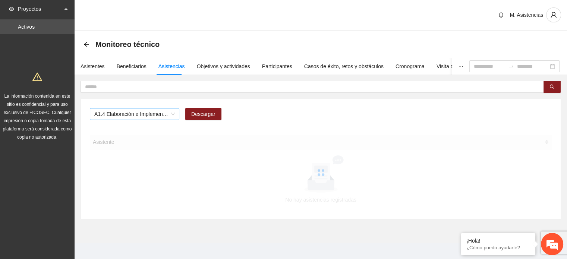
click at [172, 115] on span "A1.4 Elaboración e Implementación de Proyectos Juveniles" at bounding box center [134, 114] width 81 height 11
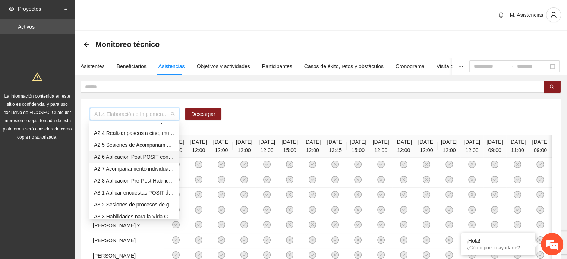
scroll to position [224, 0]
click at [145, 189] on div "A3.4 Habilidades para la Vida ICATECH" at bounding box center [134, 191] width 81 height 8
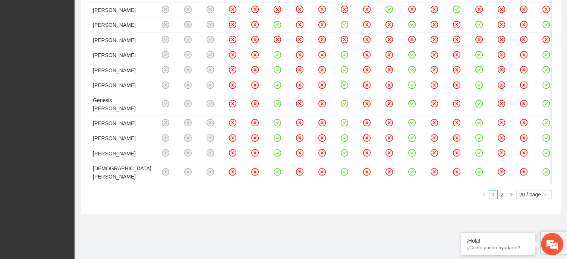
scroll to position [712, 0]
click at [506, 194] on span "20 / page" at bounding box center [534, 195] width 29 height 8
click at [506, 231] on div "50 / page" at bounding box center [534, 232] width 27 height 8
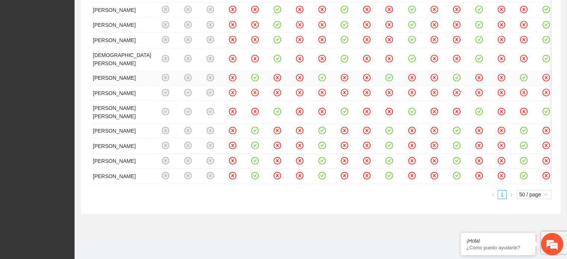
click at [259, 81] on icon "check-circle" at bounding box center [255, 77] width 6 height 6
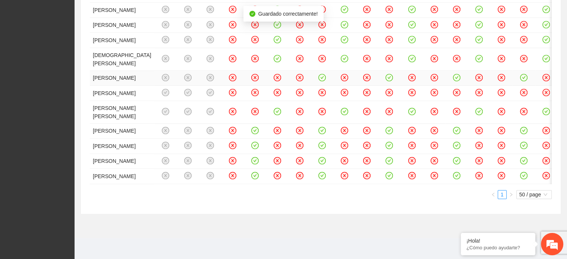
click at [326, 81] on icon "check-circle" at bounding box center [322, 77] width 6 height 6
click at [393, 81] on icon "check-circle" at bounding box center [390, 77] width 6 height 6
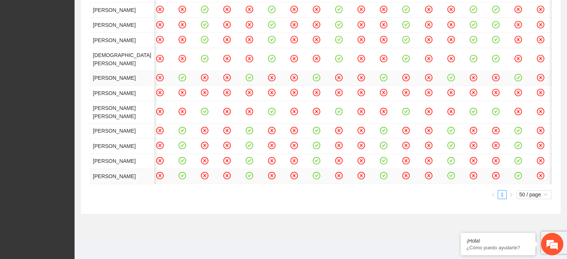
scroll to position [803, 0]
click at [185, 81] on icon "check-circle" at bounding box center [182, 77] width 6 height 6
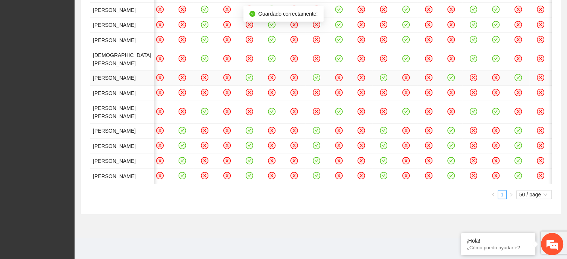
click at [253, 81] on icon "check-circle" at bounding box center [250, 77] width 6 height 6
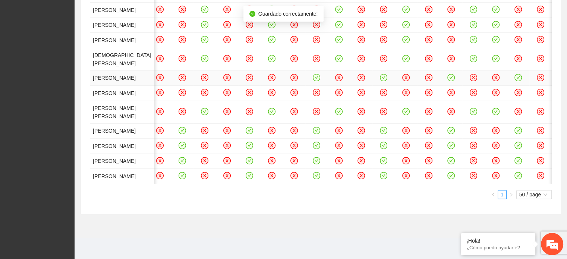
click at [320, 81] on icon "check-circle" at bounding box center [317, 77] width 6 height 6
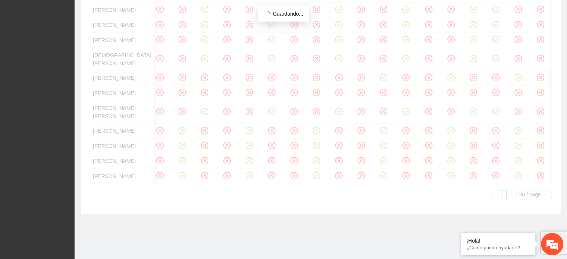
drag, startPoint x: 398, startPoint y: 181, endPoint x: 410, endPoint y: 180, distance: 11.6
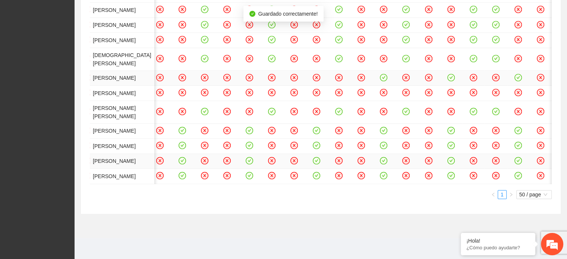
scroll to position [840, 0]
click at [386, 76] on icon "check-circle" at bounding box center [383, 77] width 3 height 3
click at [179, 149] on icon "check-circle" at bounding box center [182, 146] width 6 height 6
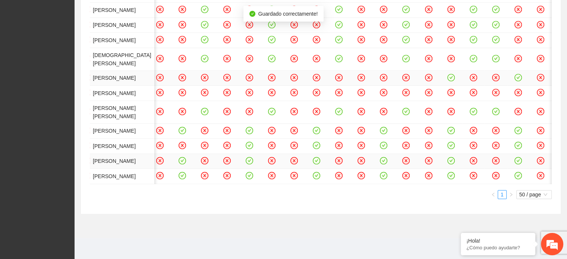
click at [179, 164] on icon "check-circle" at bounding box center [182, 160] width 6 height 6
click at [253, 164] on icon "check-circle" at bounding box center [250, 160] width 6 height 6
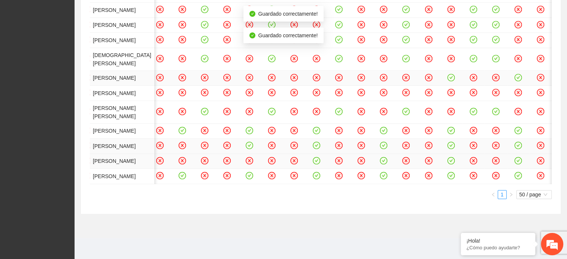
click at [253, 149] on icon "check-circle" at bounding box center [250, 146] width 6 height 6
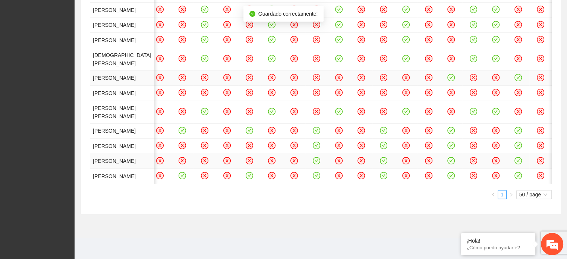
click at [320, 165] on icon "check-circle" at bounding box center [316, 160] width 7 height 7
click at [319, 147] on icon "check-circle" at bounding box center [316, 145] width 3 height 3
click at [387, 149] on icon "check-circle" at bounding box center [384, 146] width 6 height 6
click at [387, 164] on icon "check-circle" at bounding box center [384, 160] width 6 height 6
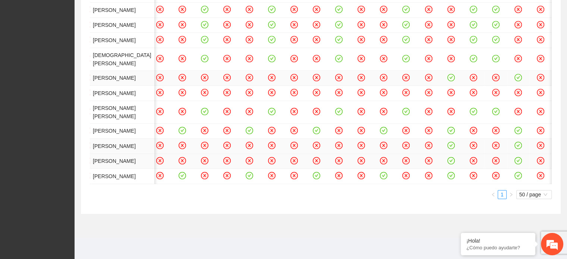
scroll to position [895, 0]
click at [455, 165] on icon "check-circle" at bounding box center [451, 160] width 7 height 7
click at [454, 148] on icon "check-circle" at bounding box center [451, 146] width 6 height 6
click at [454, 81] on icon "check-circle" at bounding box center [451, 77] width 6 height 6
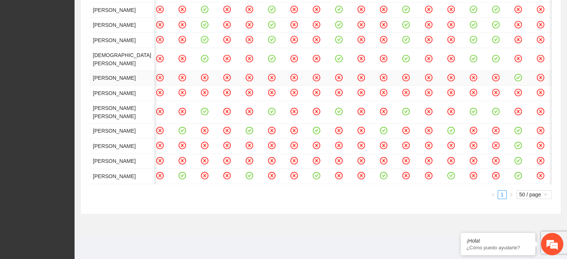
scroll to position [0, 575]
click at [506, 160] on icon "check-circle" at bounding box center [518, 160] width 3 height 3
click at [506, 143] on icon "check-circle" at bounding box center [519, 146] width 6 height 6
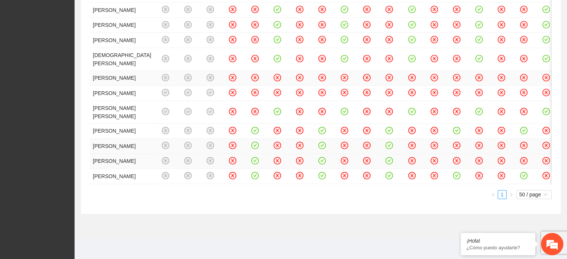
scroll to position [952, 0]
drag, startPoint x: 273, startPoint y: 122, endPoint x: 275, endPoint y: 113, distance: 9.6
click at [259, 157] on icon "check-circle" at bounding box center [255, 160] width 6 height 6
click at [259, 143] on icon "check-circle" at bounding box center [255, 146] width 6 height 6
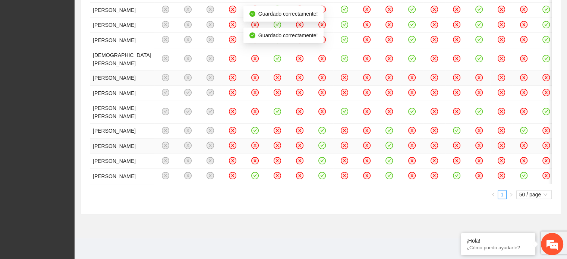
click at [326, 143] on icon "check-circle" at bounding box center [322, 146] width 6 height 6
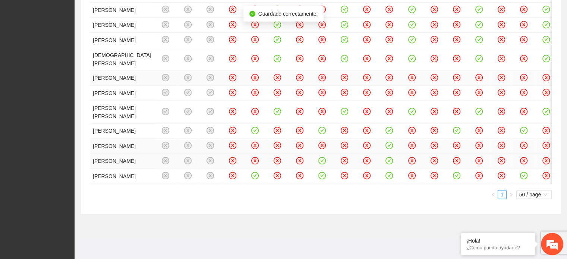
click at [324, 159] on icon "check-circle" at bounding box center [322, 160] width 3 height 3
click at [393, 143] on icon "check-circle" at bounding box center [390, 146] width 6 height 6
click at [393, 157] on icon "check-circle" at bounding box center [390, 160] width 6 height 6
click at [259, 90] on icon "close-circle" at bounding box center [255, 93] width 6 height 6
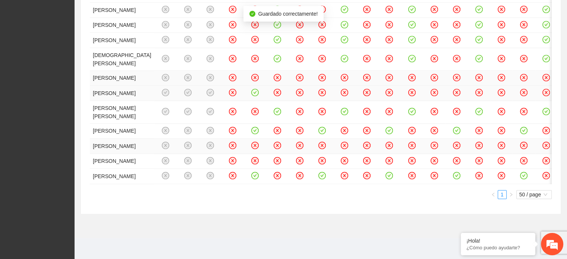
click at [324, 91] on icon "close-circle" at bounding box center [322, 92] width 3 height 3
click at [393, 90] on icon "close-circle" at bounding box center [390, 93] width 6 height 6
drag, startPoint x: 287, startPoint y: 219, endPoint x: 327, endPoint y: 215, distance: 40.8
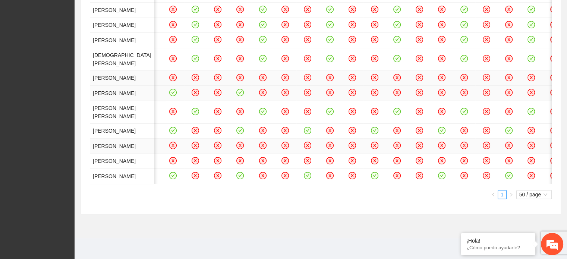
scroll to position [0, 150]
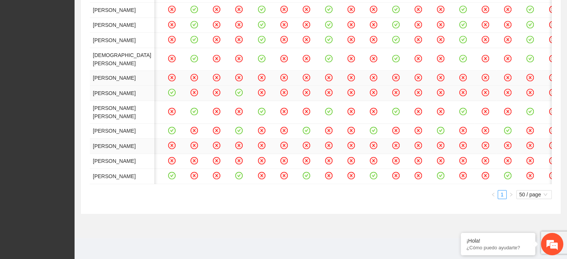
click at [310, 90] on icon "close-circle" at bounding box center [306, 93] width 6 height 6
click at [377, 90] on icon "close-circle" at bounding box center [374, 93] width 6 height 6
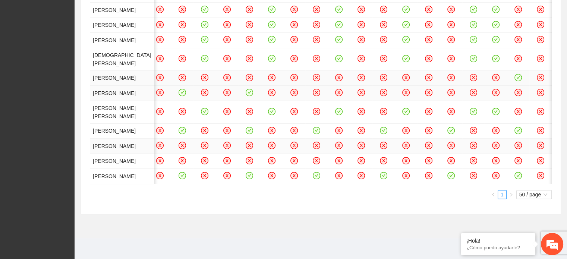
scroll to position [0, 404]
click at [320, 90] on icon "close-circle" at bounding box center [317, 93] width 6 height 6
click at [387, 90] on icon "close-circle" at bounding box center [384, 93] width 6 height 6
click at [448, 89] on icon "close-circle" at bounding box center [451, 92] width 7 height 7
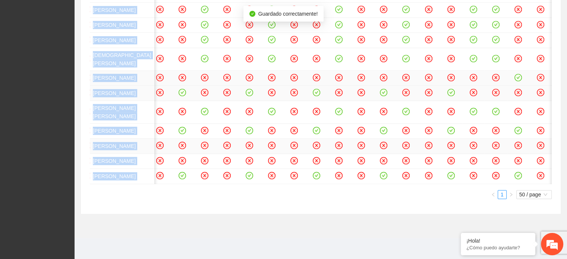
drag, startPoint x: 490, startPoint y: 222, endPoint x: 516, endPoint y: 221, distance: 26.5
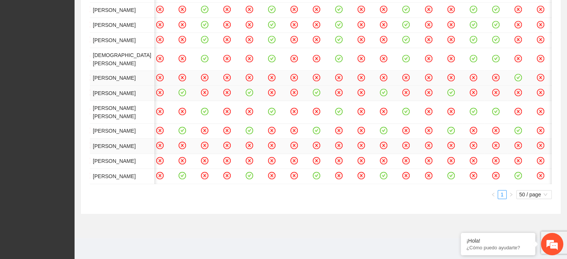
click at [506, 90] on icon "close-circle" at bounding box center [519, 93] width 6 height 6
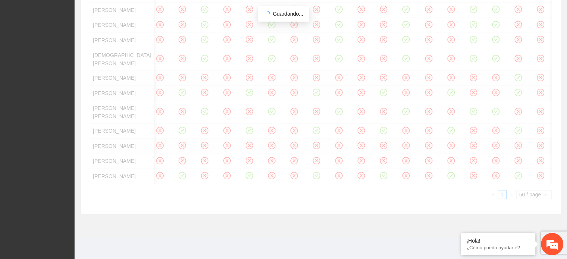
drag, startPoint x: 522, startPoint y: 220, endPoint x: 547, endPoint y: 219, distance: 24.6
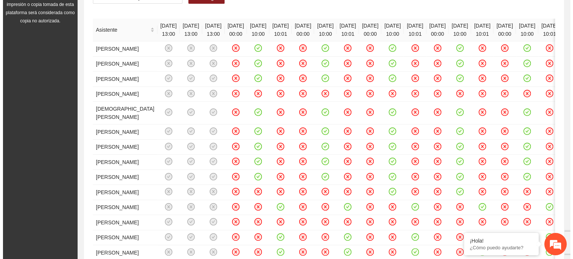
scroll to position [0, 0]
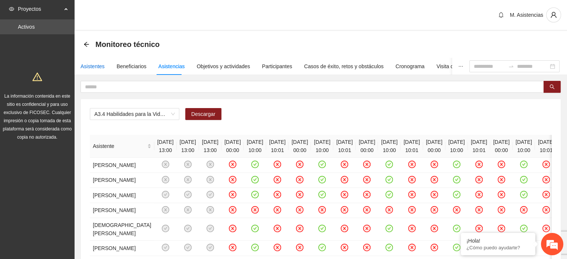
click at [94, 65] on div "Asistentes" at bounding box center [93, 66] width 24 height 8
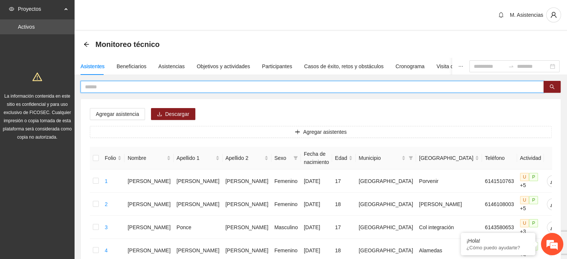
click at [104, 87] on input "text" at bounding box center [309, 87] width 449 height 8
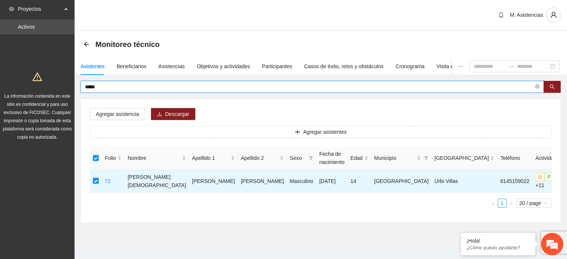
click at [125, 89] on input "*****" at bounding box center [309, 87] width 449 height 8
type input "*"
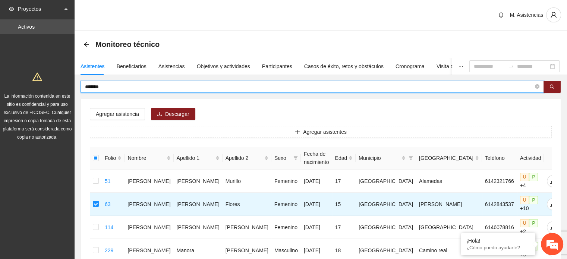
click at [133, 89] on input "*******" at bounding box center [309, 87] width 449 height 8
type input "*"
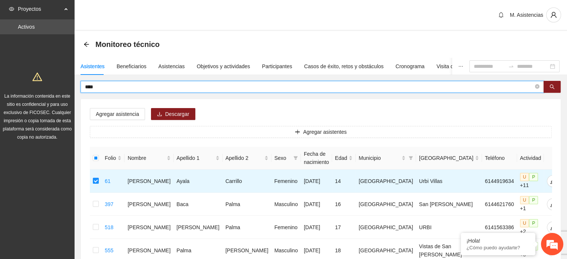
click at [134, 87] on input "****" at bounding box center [309, 87] width 449 height 8
type input "*"
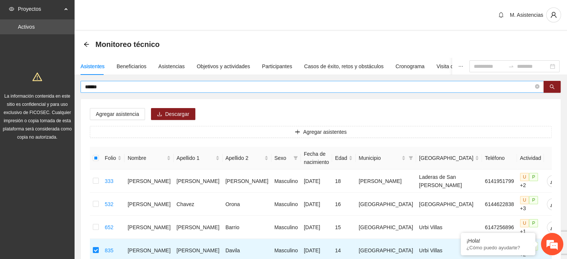
click at [122, 87] on input "******" at bounding box center [309, 87] width 449 height 8
type input "*"
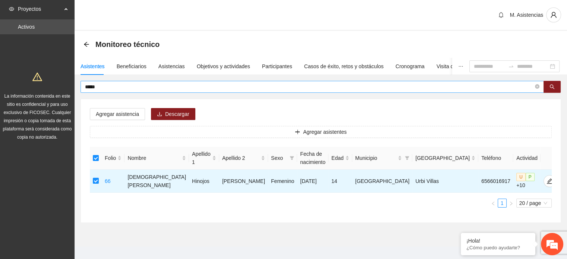
click at [140, 85] on input "*****" at bounding box center [309, 87] width 449 height 8
type input "*"
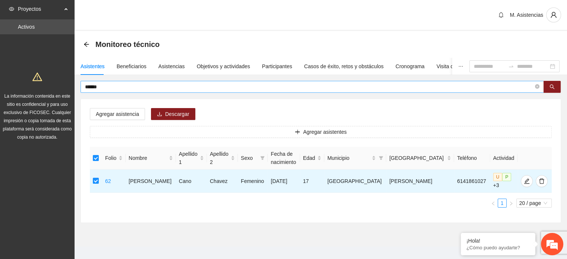
click at [110, 84] on input "******" at bounding box center [309, 87] width 449 height 8
type input "*"
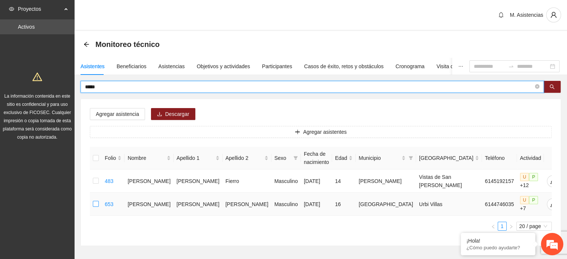
click at [97, 206] on label at bounding box center [96, 204] width 6 height 8
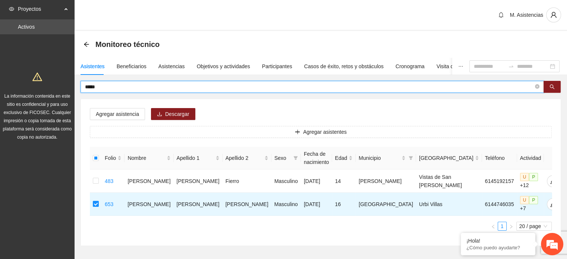
click at [121, 88] on input "*****" at bounding box center [309, 87] width 449 height 8
type input "*"
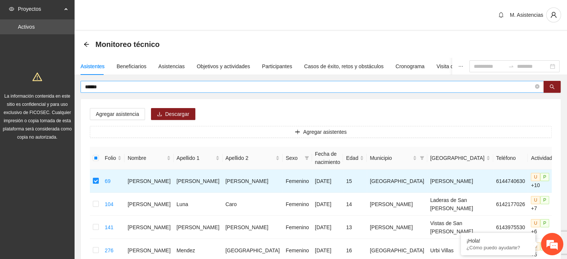
click at [124, 86] on input "******" at bounding box center [309, 87] width 449 height 8
type input "*"
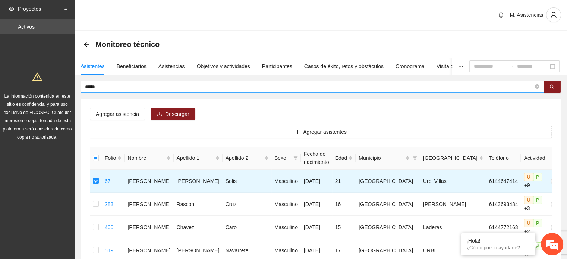
click at [137, 85] on input "*****" at bounding box center [309, 87] width 449 height 8
type input "*"
type input "*******"
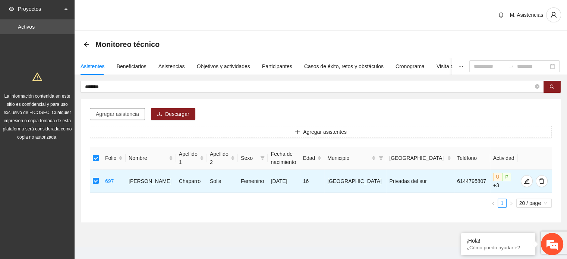
click at [119, 116] on span "Agregar asistencia" at bounding box center [117, 114] width 43 height 8
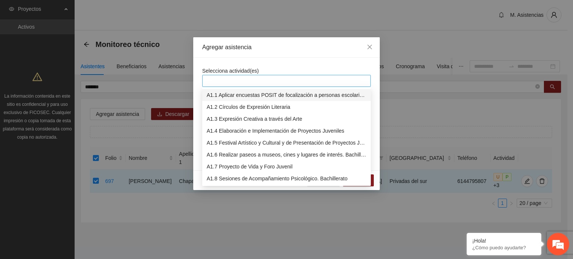
click at [263, 82] on div at bounding box center [286, 80] width 165 height 9
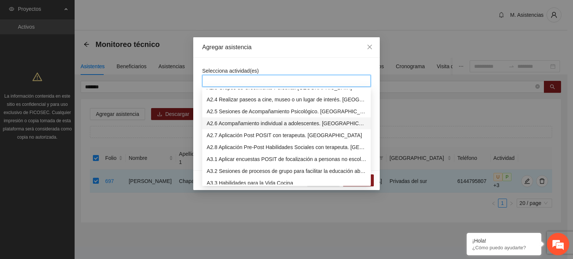
scroll to position [224, 0]
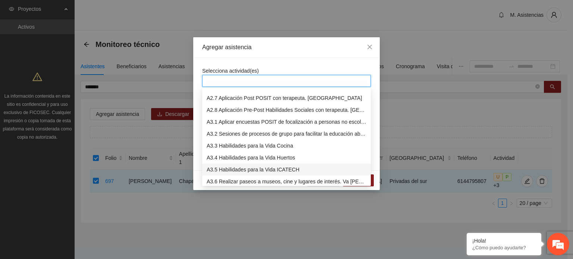
click at [275, 168] on div "A3.5 Habilidades para la Vida ICATECH" at bounding box center [287, 170] width 160 height 8
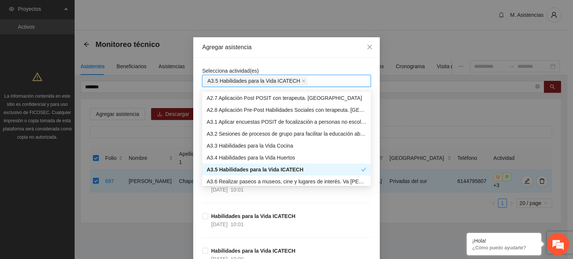
click at [335, 79] on div "A3.5 Habilidades para la Vida ICATECH" at bounding box center [286, 81] width 165 height 10
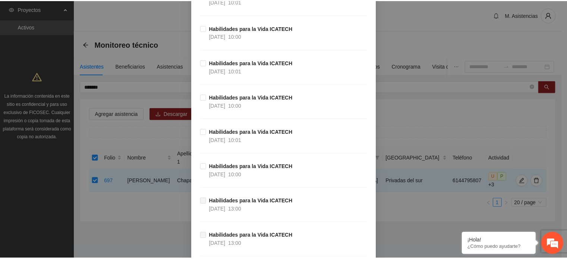
scroll to position [804, 0]
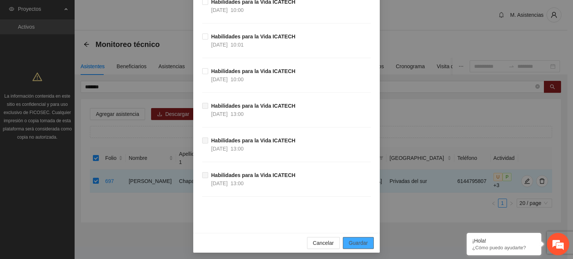
click at [358, 239] on span "Guardar" at bounding box center [358, 243] width 19 height 8
